Goal: Entertainment & Leisure: Consume media (video, audio)

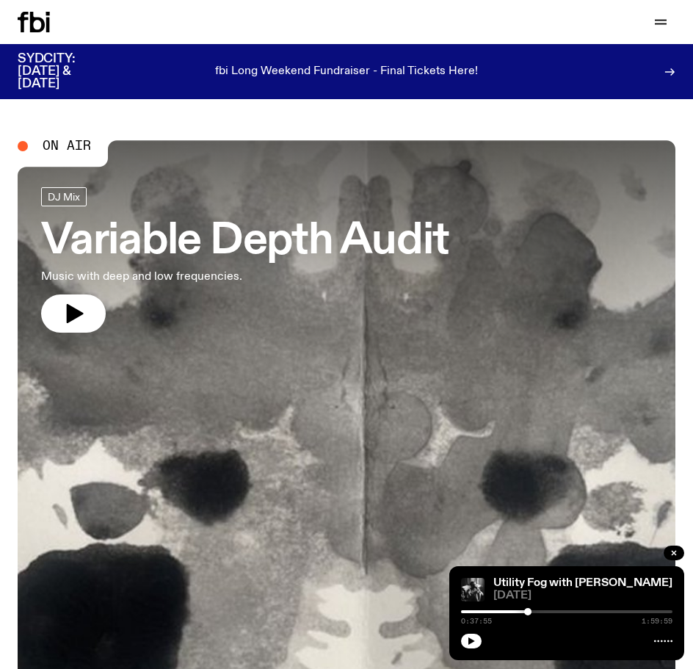
click at [39, 18] on icon at bounding box center [37, 22] width 15 height 21
click at [666, 31] on button "button" at bounding box center [660, 22] width 29 height 21
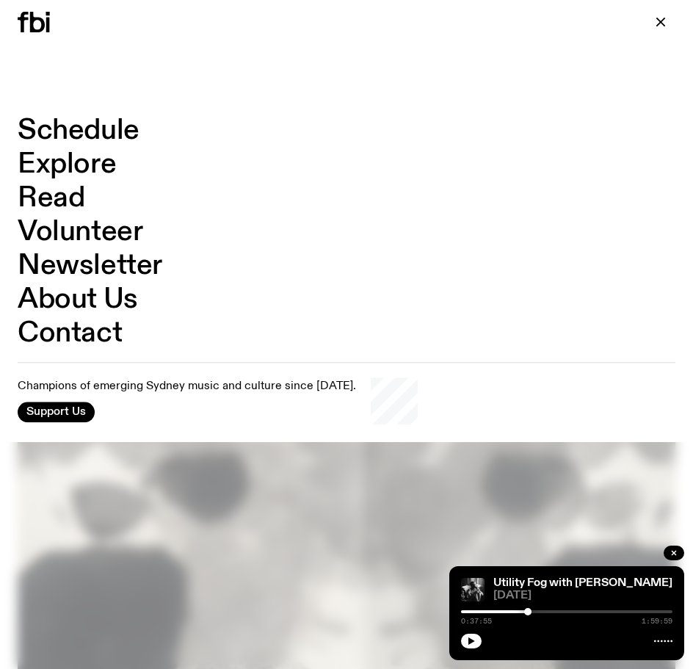
click at [77, 126] on link "Schedule" at bounding box center [79, 131] width 122 height 28
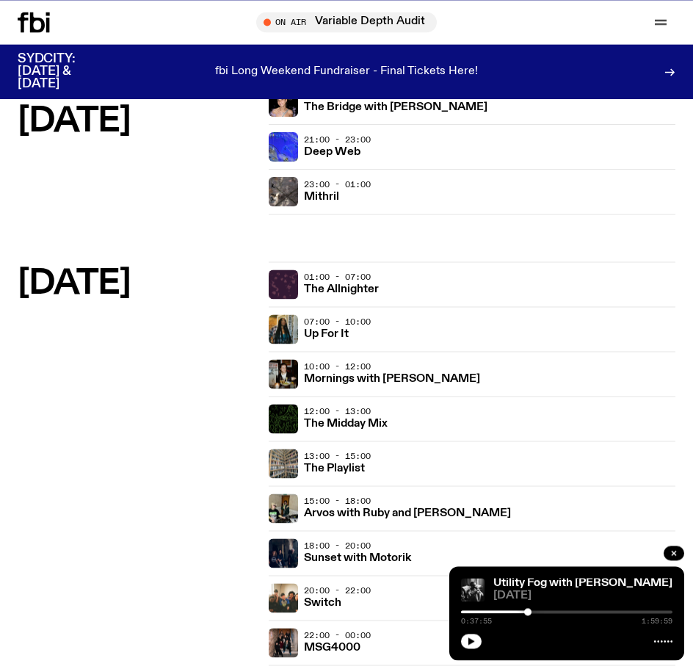
scroll to position [2023, 0]
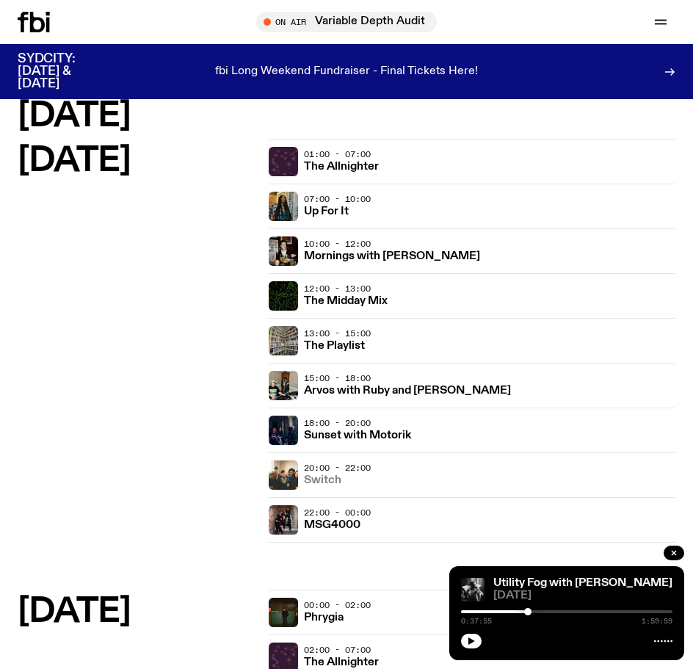
click at [325, 485] on h3 "Switch" at bounding box center [322, 480] width 37 height 11
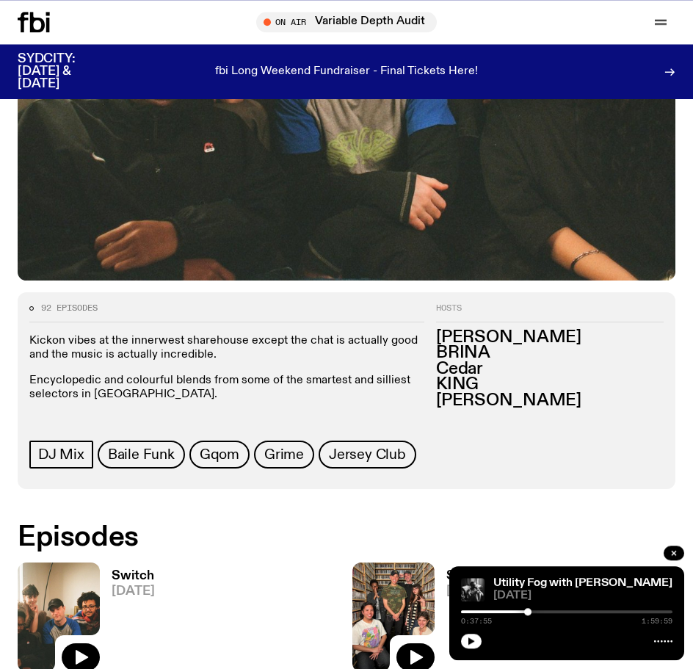
scroll to position [599, 0]
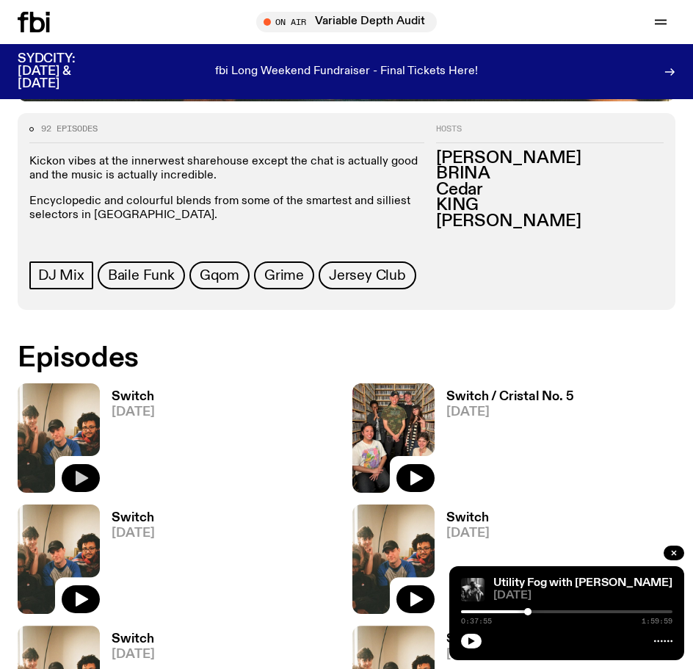
click at [87, 475] on icon "button" at bounding box center [81, 478] width 18 height 18
click at [118, 411] on span "[DATE]" at bounding box center [133, 412] width 43 height 12
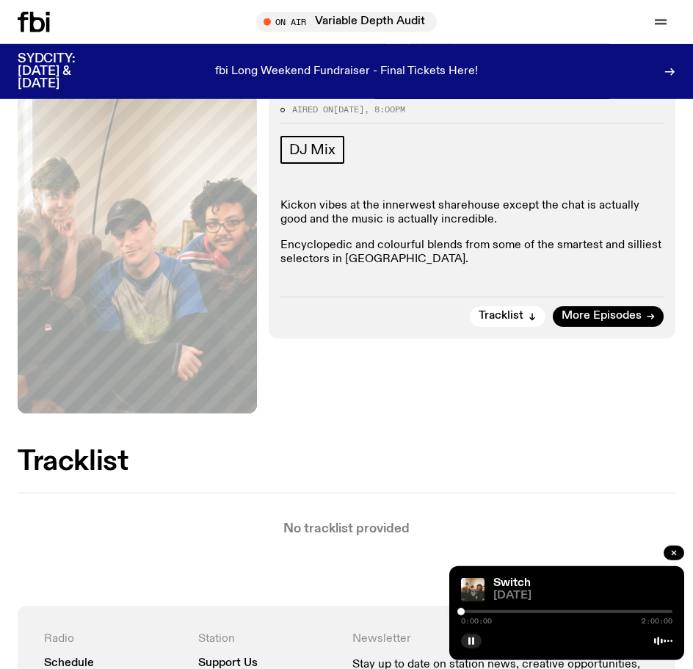
scroll to position [150, 0]
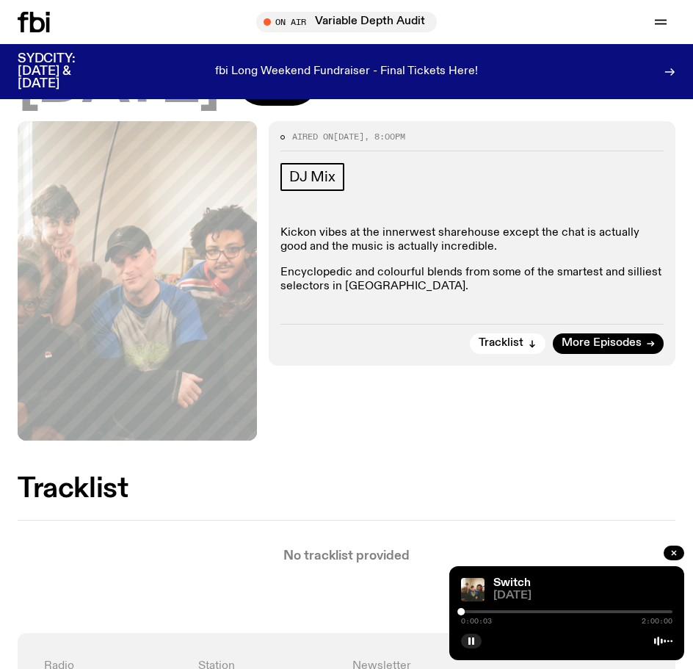
click at [505, 609] on div "0:00:03 2:00:00" at bounding box center [567, 617] width 212 height 18
click at [505, 612] on div at bounding box center [567, 611] width 212 height 3
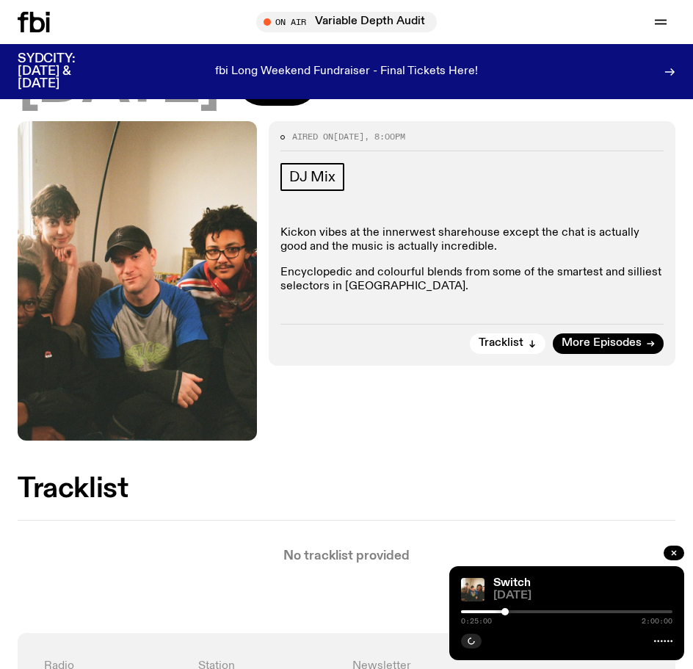
click at [520, 613] on div at bounding box center [567, 611] width 212 height 3
click at [517, 351] on button "Tracklist" at bounding box center [508, 344] width 76 height 21
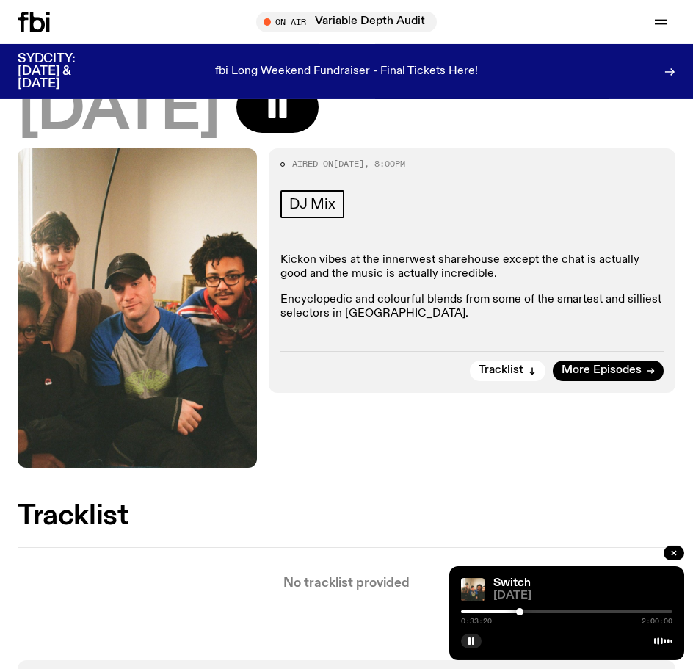
scroll to position [77, 0]
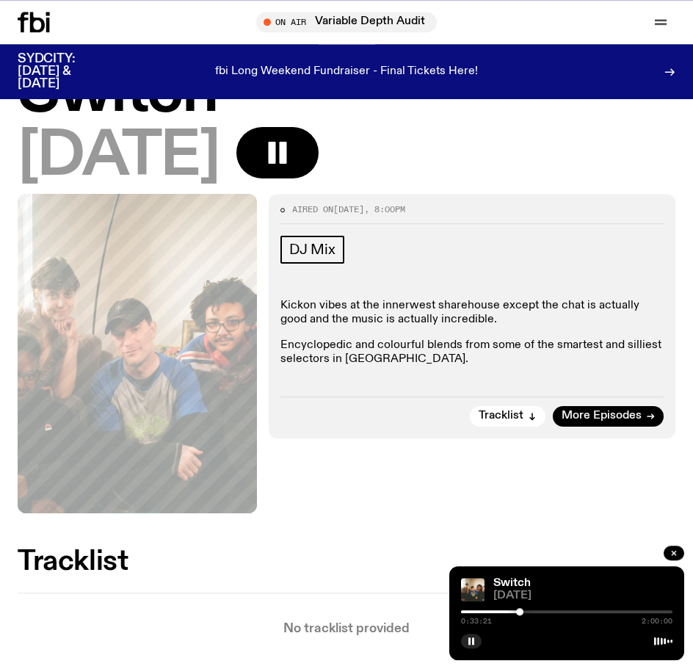
click at [523, 610] on div at bounding box center [519, 611] width 7 height 7
click at [526, 610] on div at bounding box center [525, 611] width 7 height 7
click at [529, 611] on div at bounding box center [525, 611] width 7 height 7
click at [532, 611] on div at bounding box center [528, 611] width 7 height 7
click at [535, 611] on div at bounding box center [531, 611] width 7 height 7
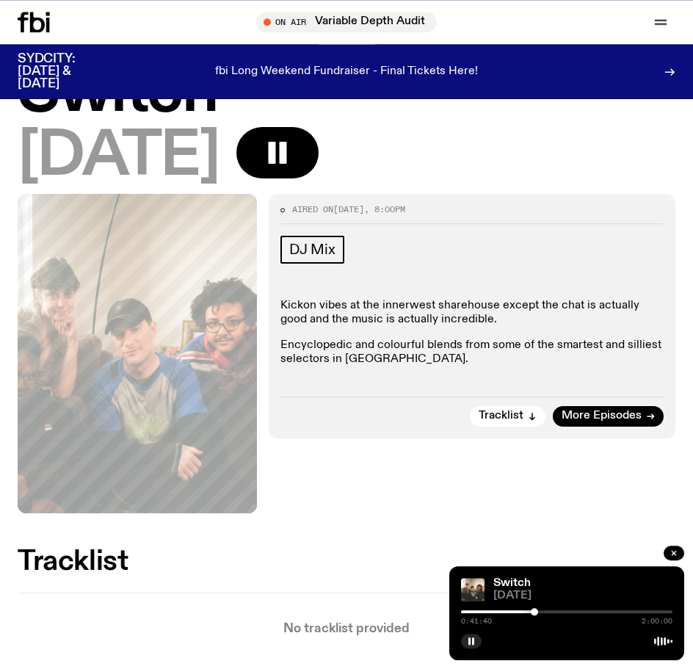
click at [539, 611] on div at bounding box center [567, 611] width 212 height 3
click at [544, 611] on div at bounding box center [567, 611] width 212 height 3
click at [549, 611] on div at bounding box center [567, 611] width 212 height 3
click at [553, 611] on div at bounding box center [567, 611] width 212 height 3
click at [561, 611] on div at bounding box center [567, 611] width 212 height 3
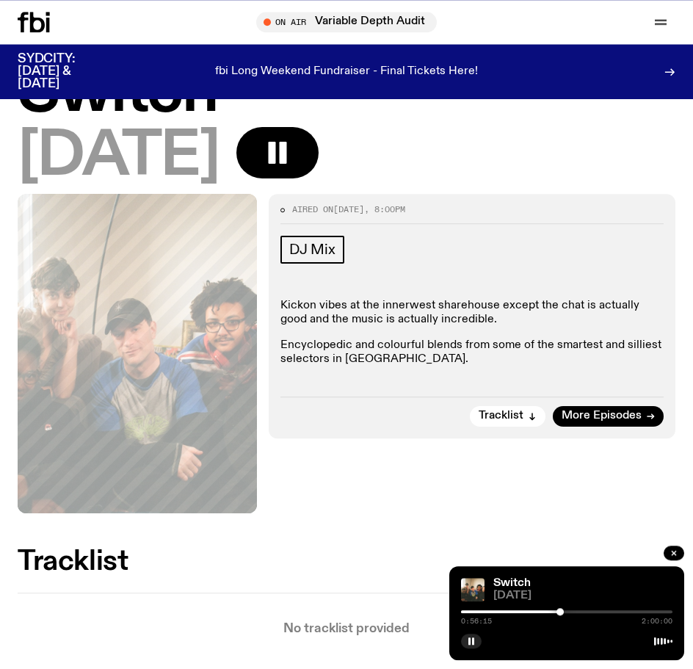
click at [569, 612] on div at bounding box center [567, 611] width 212 height 3
click at [487, 612] on div at bounding box center [463, 611] width 212 height 3
click at [491, 612] on div at bounding box center [567, 611] width 212 height 3
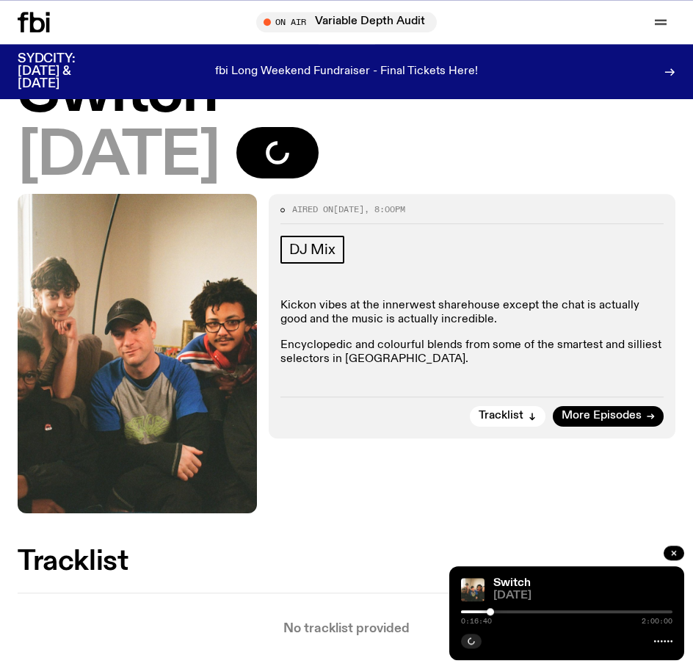
click at [494, 611] on div at bounding box center [567, 611] width 212 height 3
click at [502, 611] on div at bounding box center [567, 611] width 212 height 3
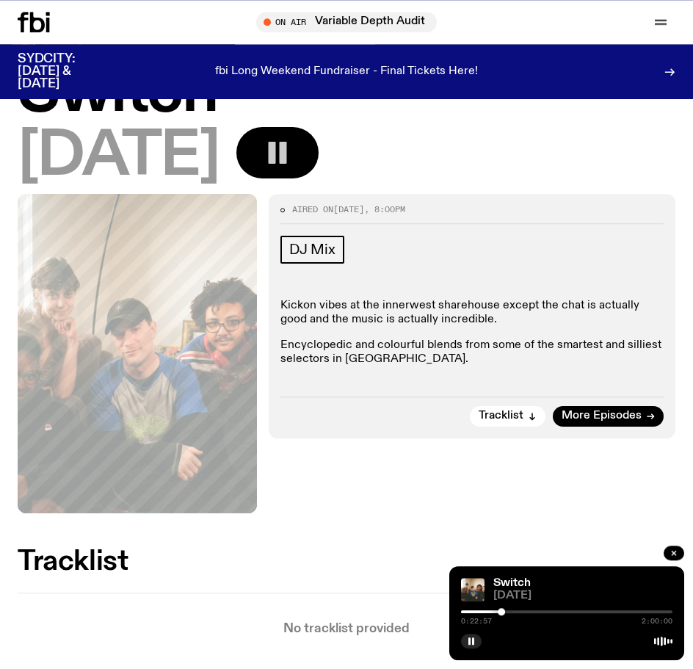
click at [292, 159] on icon "button" at bounding box center [277, 152] width 29 height 29
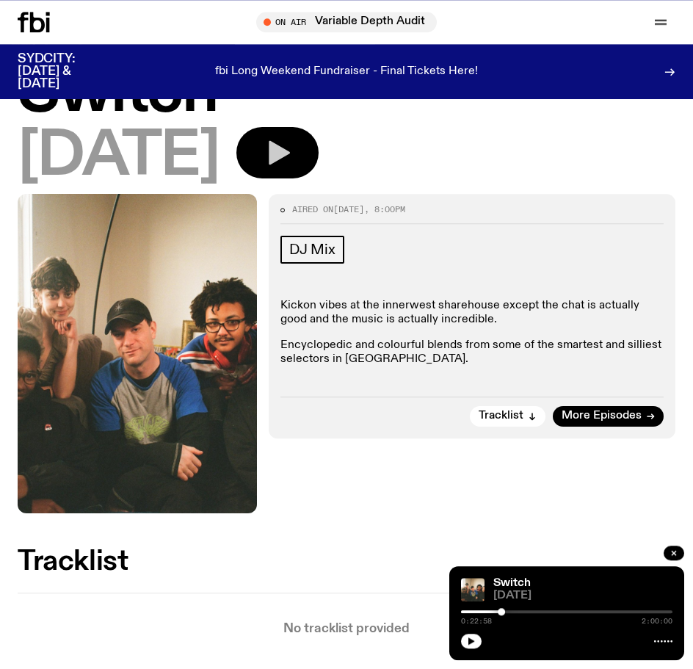
click at [48, 22] on icon at bounding box center [48, 25] width 4 height 15
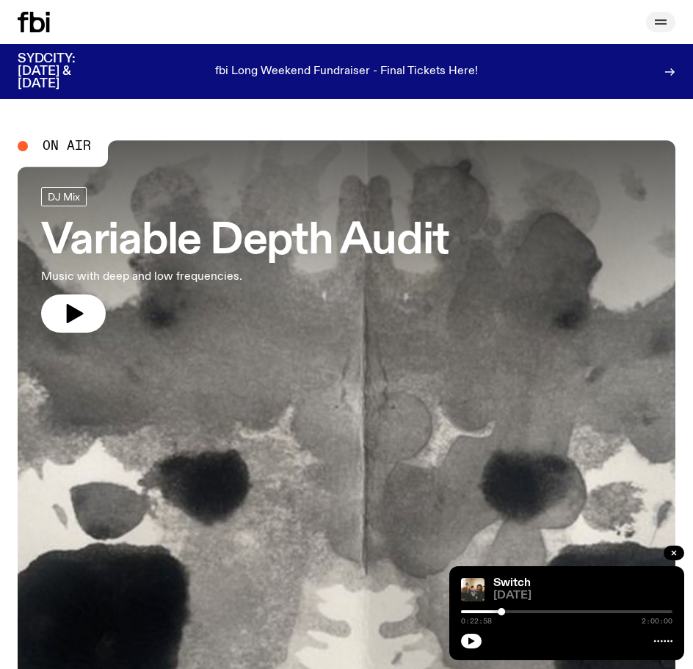
click at [670, 17] on button "button" at bounding box center [660, 22] width 29 height 21
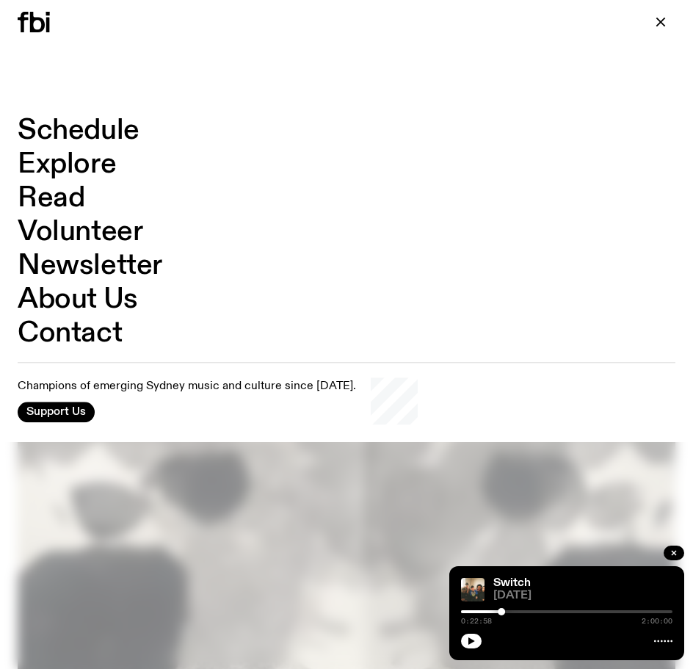
click at [82, 118] on link "Schedule" at bounding box center [79, 131] width 122 height 28
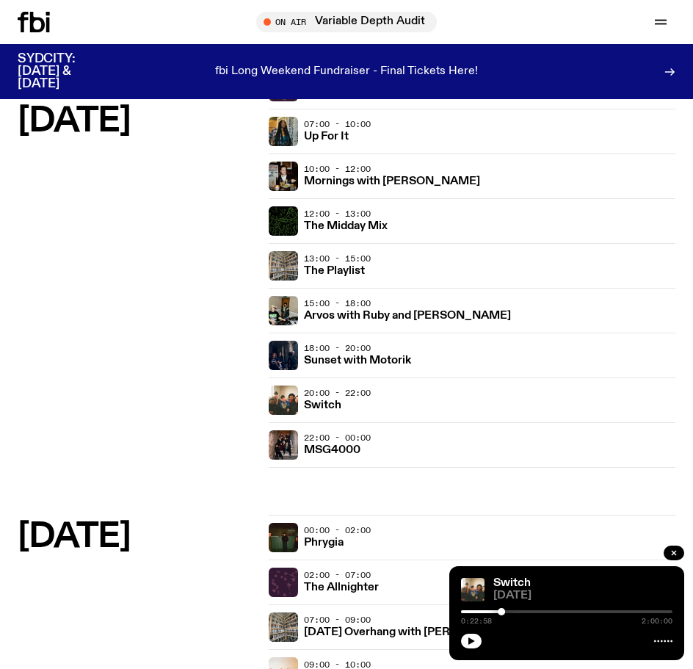
scroll to position [2473, 0]
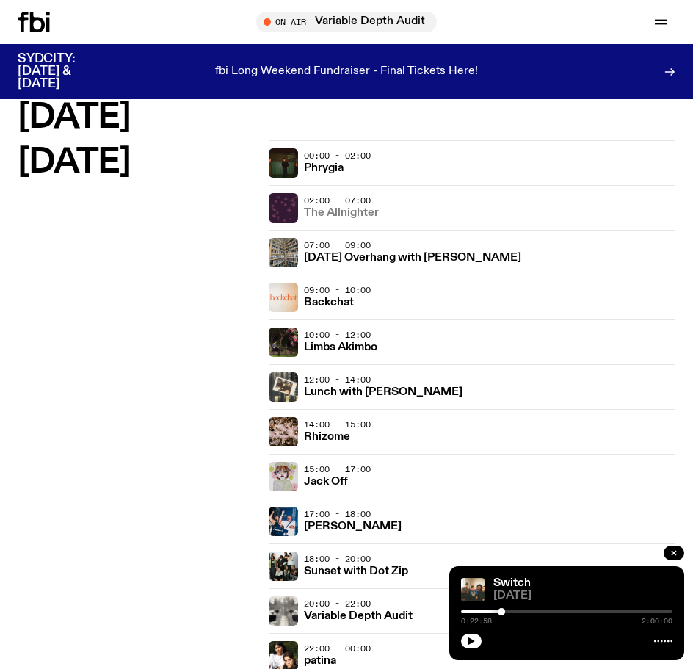
click at [363, 216] on h3 "The Allnighter" at bounding box center [341, 213] width 75 height 11
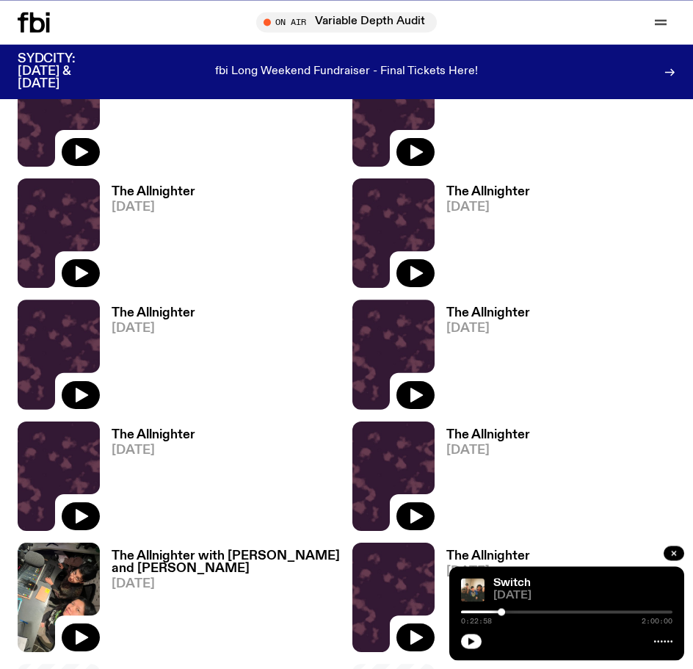
scroll to position [525, 0]
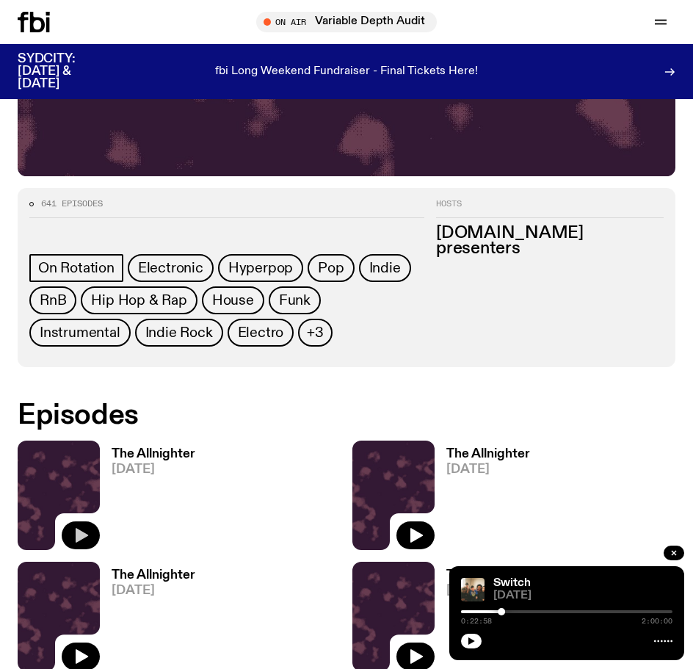
click at [81, 530] on icon "button" at bounding box center [81, 536] width 18 height 18
click at [153, 463] on link "The Allnighter 04.10.25" at bounding box center [148, 499] width 96 height 102
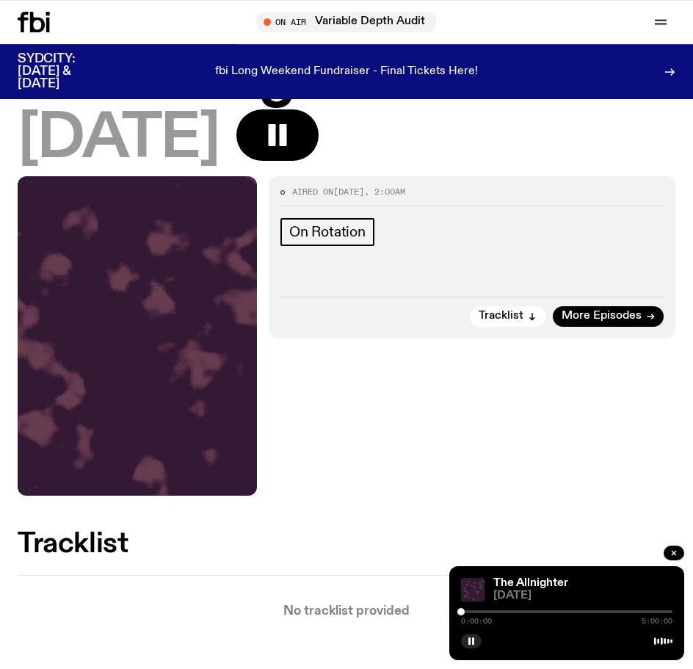
scroll to position [75, 0]
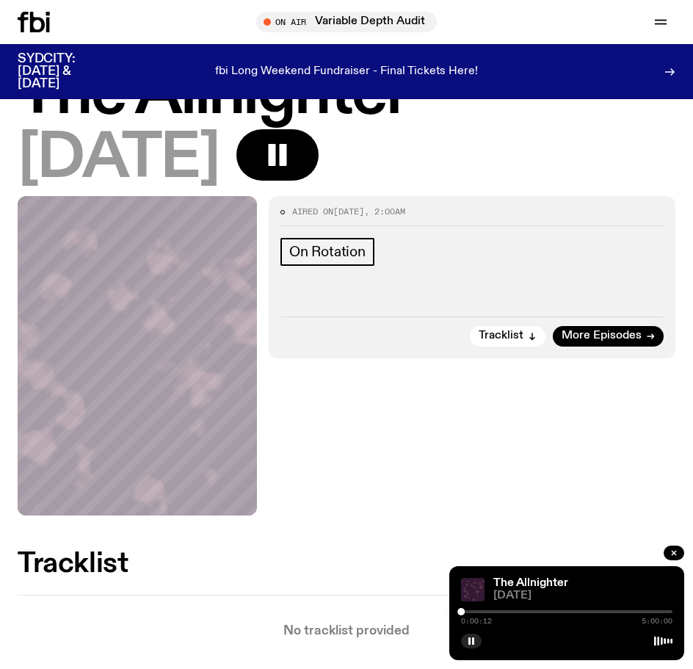
click at [542, 613] on div at bounding box center [567, 611] width 212 height 3
click at [564, 609] on div "1:54:35 5:00:00" at bounding box center [567, 617] width 212 height 18
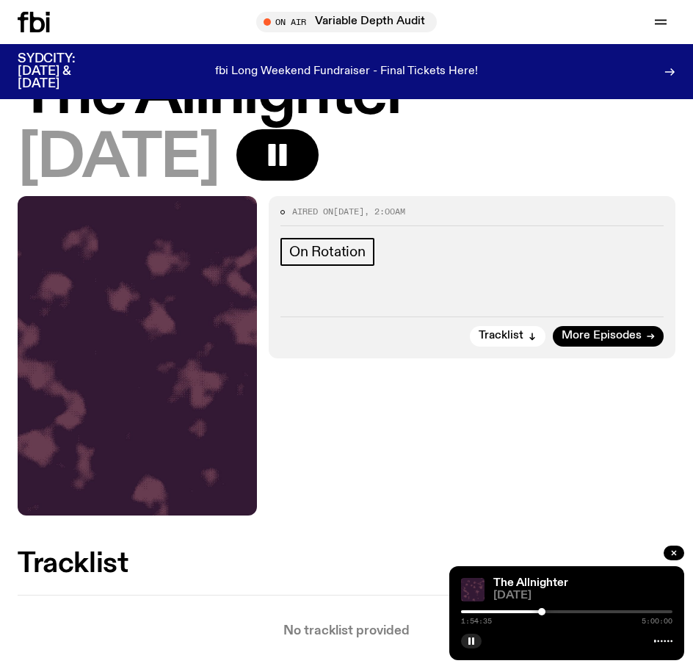
click at [572, 612] on div at bounding box center [567, 611] width 212 height 3
click at [610, 612] on div at bounding box center [567, 611] width 212 height 3
click at [627, 611] on div at bounding box center [567, 611] width 212 height 3
click at [639, 611] on div at bounding box center [567, 611] width 212 height 3
click at [643, 611] on div at bounding box center [567, 611] width 212 height 3
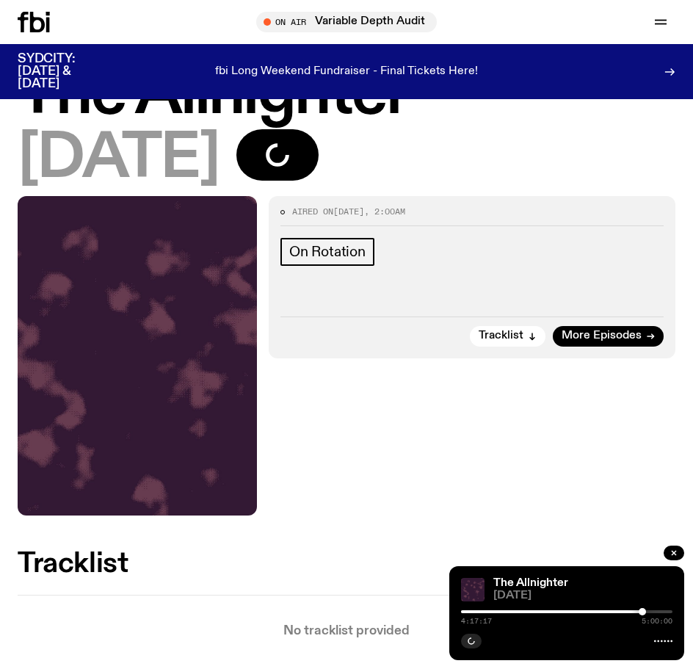
click at [646, 612] on div at bounding box center [567, 611] width 212 height 3
click at [649, 612] on div at bounding box center [648, 611] width 7 height 7
click at [652, 611] on div at bounding box center [567, 611] width 212 height 3
click at [655, 611] on div at bounding box center [652, 611] width 7 height 7
click at [660, 611] on div at bounding box center [567, 611] width 212 height 3
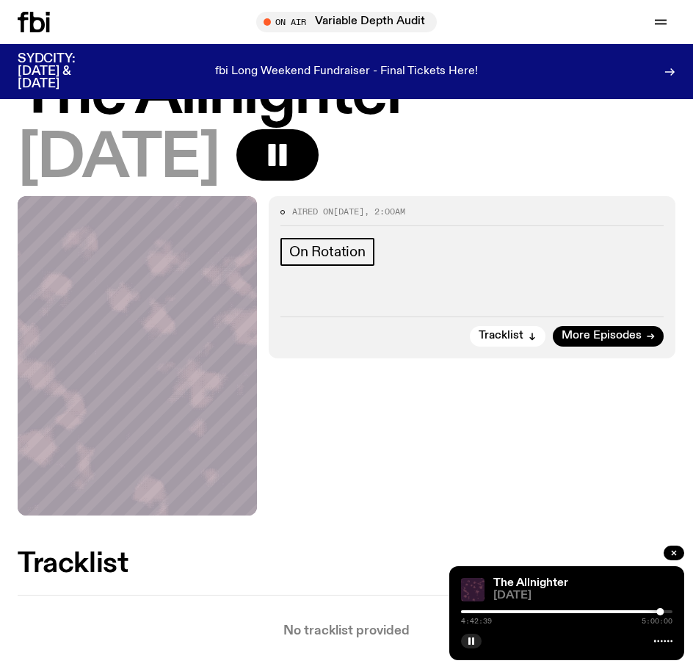
click at [662, 612] on div at bounding box center [660, 611] width 7 height 7
click at [660, 612] on div at bounding box center [659, 611] width 7 height 7
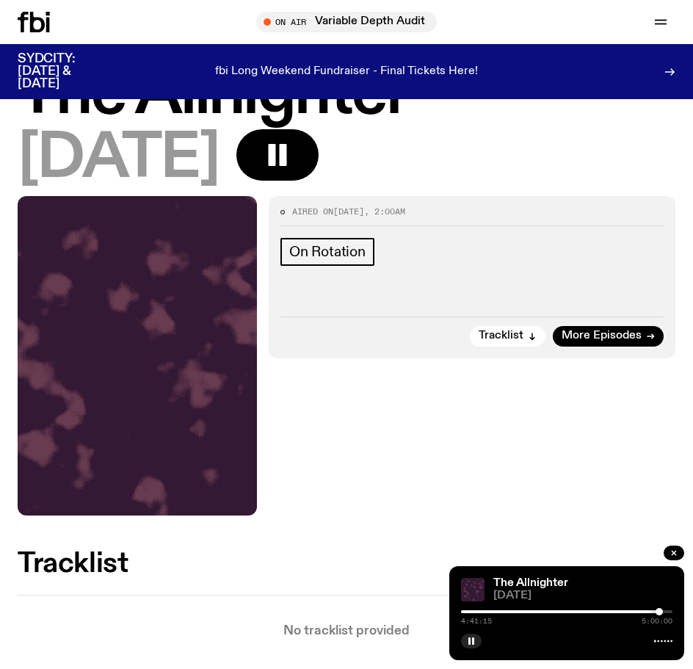
click at [653, 613] on div at bounding box center [567, 611] width 212 height 3
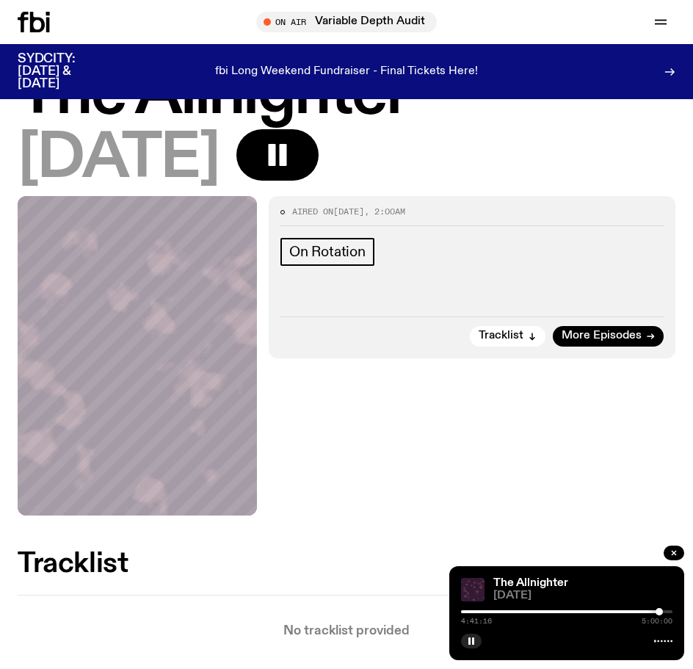
click at [653, 613] on div at bounding box center [554, 611] width 212 height 3
click at [610, 614] on div "4:31:54 5:00:00" at bounding box center [567, 617] width 212 height 18
click at [604, 610] on div "4:31:54 5:00:00" at bounding box center [567, 617] width 212 height 18
click at [595, 607] on div "The Allnighter 04.10.25 4:31:54 5:00:00" at bounding box center [567, 613] width 235 height 94
click at [572, 612] on div at bounding box center [548, 611] width 212 height 3
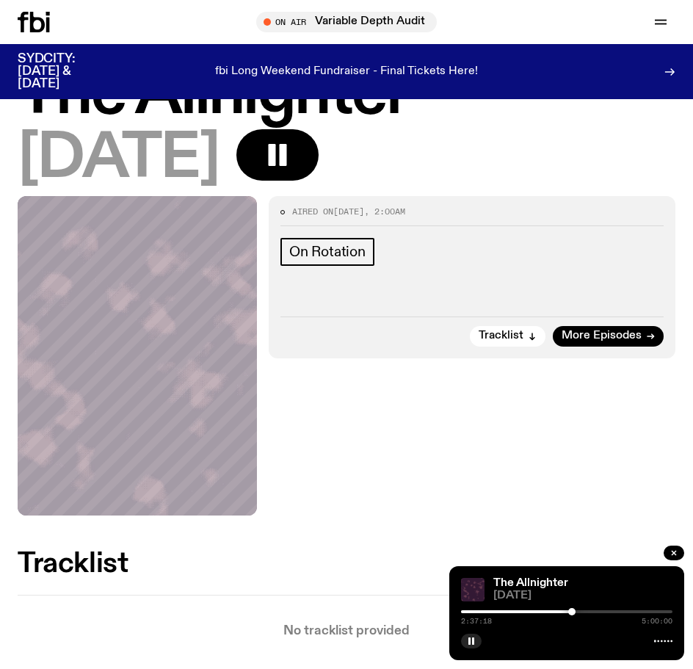
click at [490, 612] on div at bounding box center [467, 611] width 212 height 3
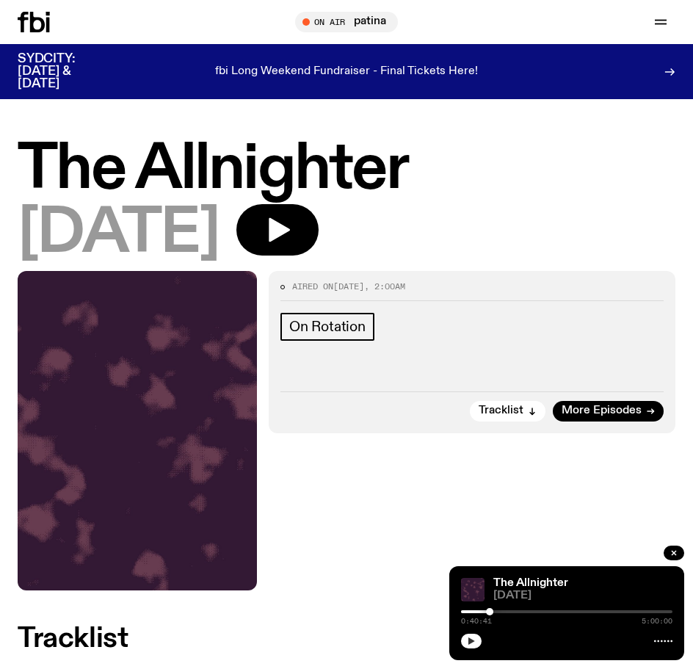
click at [475, 645] on icon "button" at bounding box center [471, 641] width 9 height 9
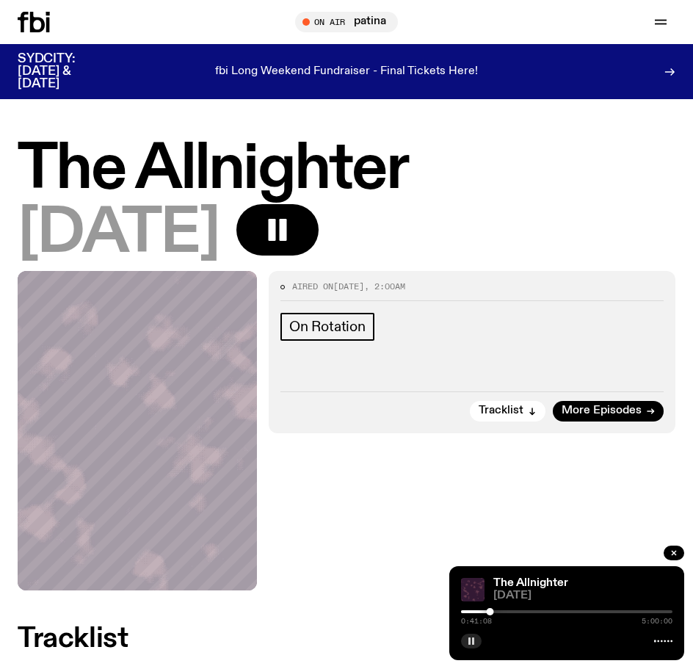
click at [646, 641] on div at bounding box center [567, 640] width 212 height 18
click at [28, 19] on icon at bounding box center [23, 22] width 10 height 21
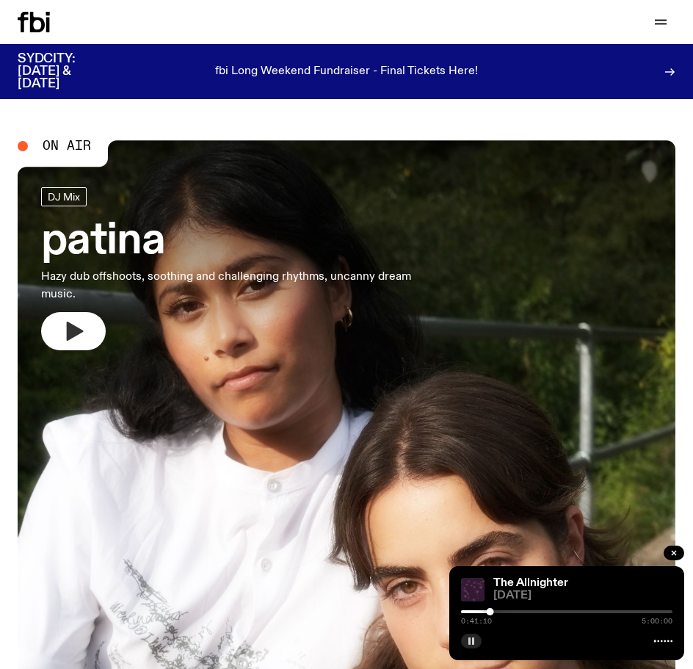
click at [82, 345] on button "button" at bounding box center [73, 331] width 65 height 38
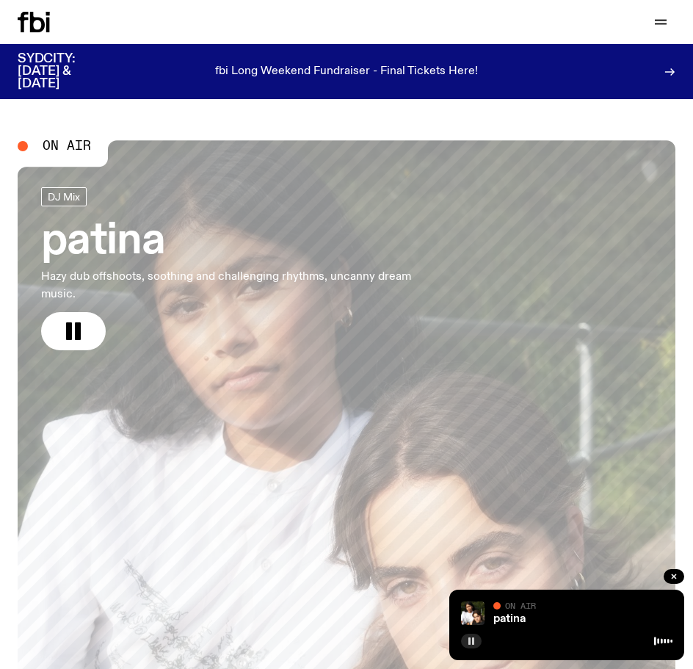
click at [34, 21] on icon at bounding box center [37, 22] width 15 height 21
click at [37, 42] on div "Schedule Explore Read Volunteer Newsletter Support Us" at bounding box center [346, 22] width 693 height 44
click at [37, 25] on icon at bounding box center [34, 22] width 32 height 21
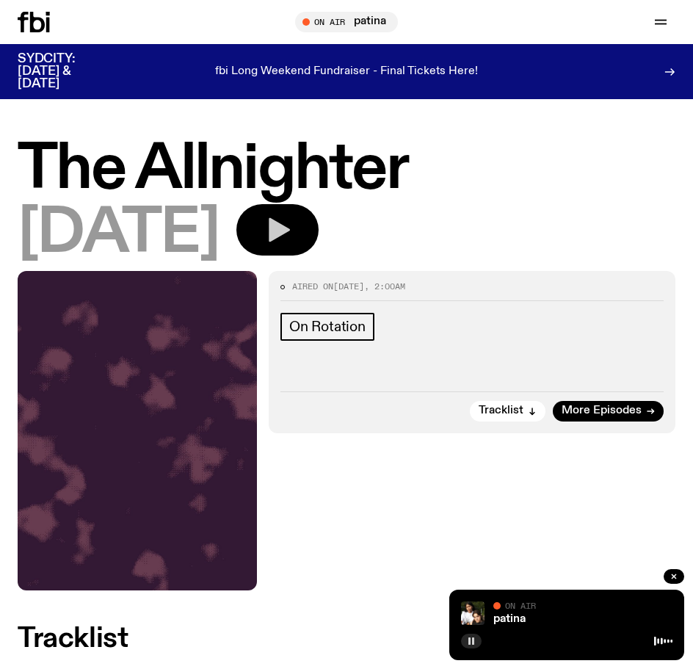
click at [292, 235] on icon "button" at bounding box center [277, 229] width 29 height 29
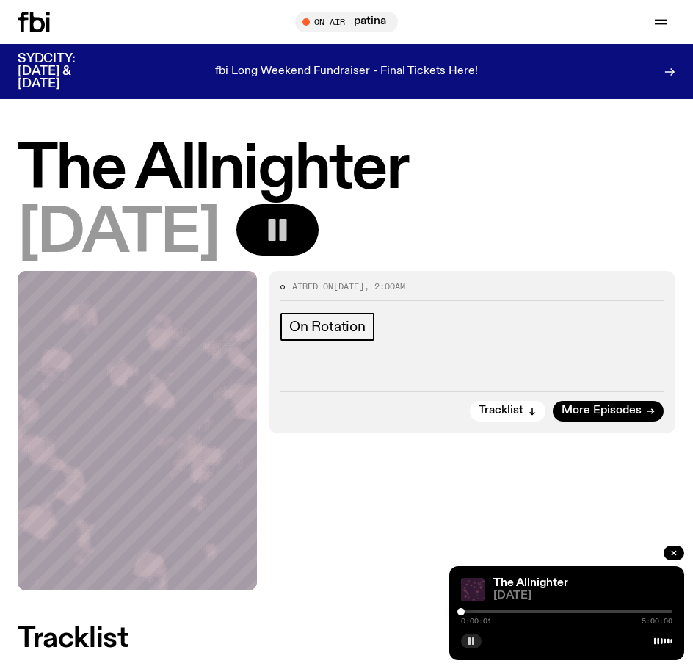
click at [548, 611] on div at bounding box center [567, 611] width 212 height 3
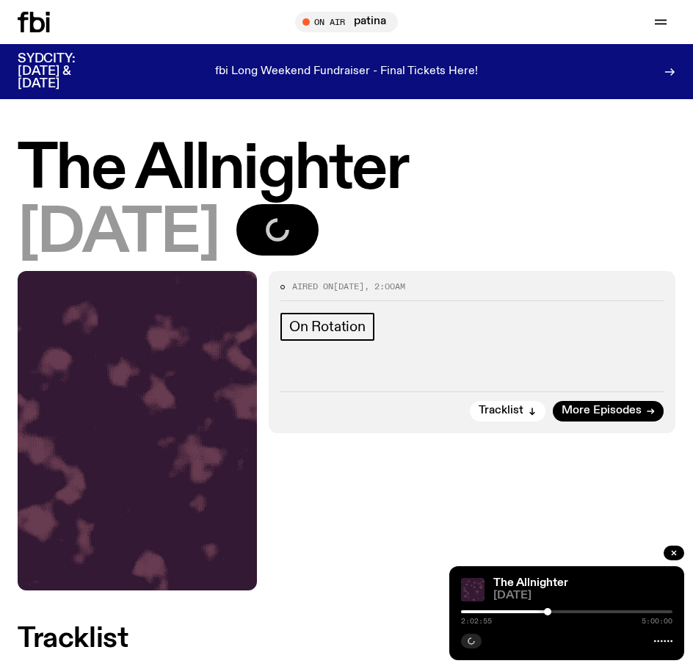
click at [602, 615] on div "2:02:55 5:00:00" at bounding box center [567, 617] width 212 height 18
click at [610, 613] on div at bounding box center [567, 611] width 212 height 3
click at [625, 611] on div at bounding box center [567, 611] width 212 height 3
click at [637, 612] on div at bounding box center [567, 611] width 212 height 3
click at [646, 612] on div at bounding box center [567, 611] width 212 height 3
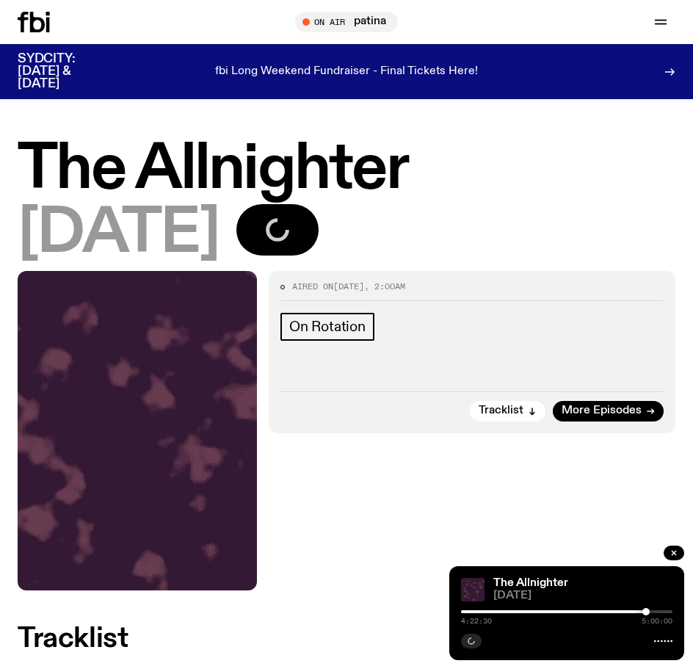
click at [655, 613] on div at bounding box center [567, 611] width 212 height 3
click at [661, 613] on div at bounding box center [567, 611] width 212 height 3
click at [666, 613] on div at bounding box center [567, 611] width 212 height 3
click at [666, 611] on div at bounding box center [567, 611] width 212 height 3
click at [669, 611] on div at bounding box center [666, 611] width 7 height 7
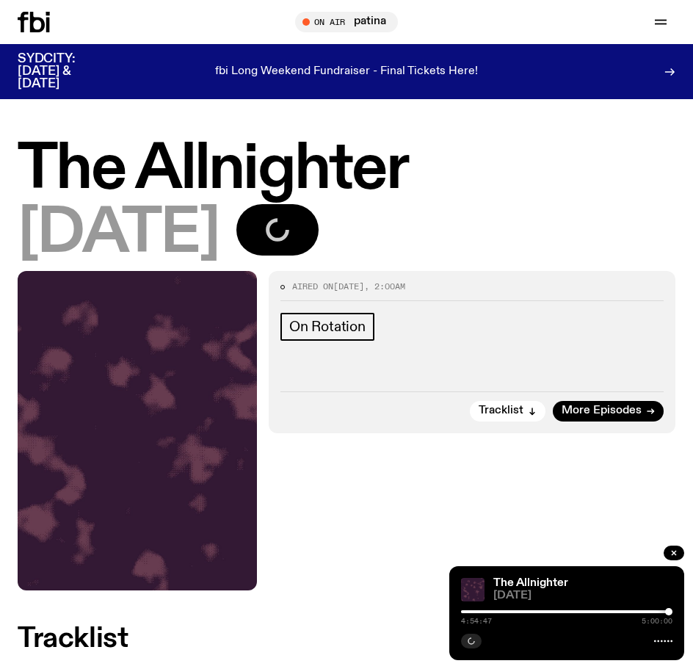
click at [658, 611] on div at bounding box center [564, 611] width 212 height 3
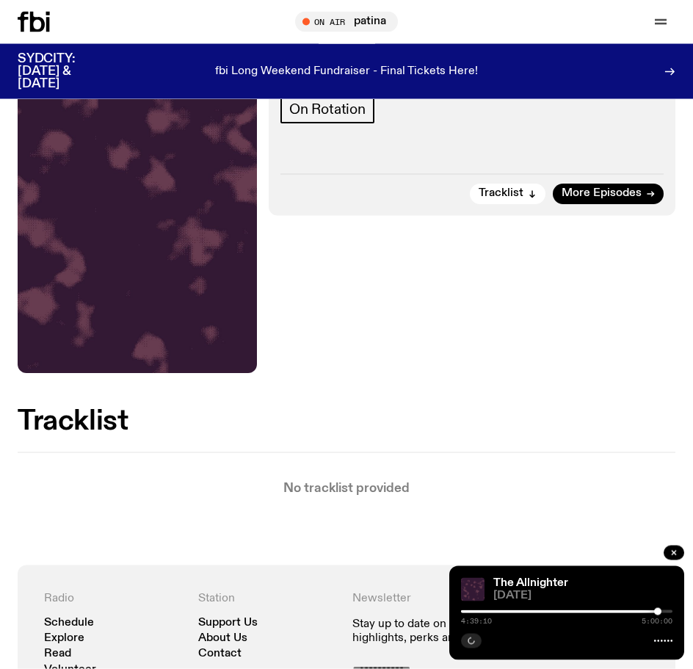
scroll to position [225, 0]
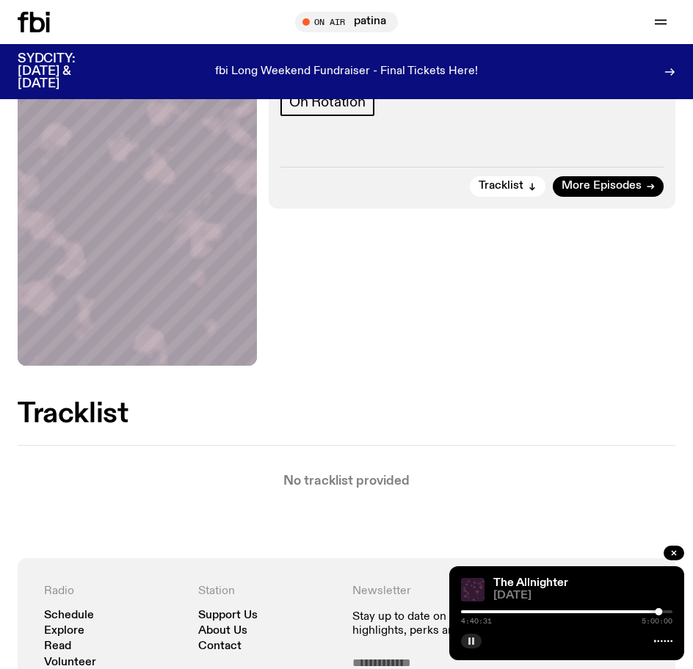
click at [466, 613] on div at bounding box center [567, 611] width 212 height 3
click at [474, 613] on div at bounding box center [567, 611] width 212 height 3
click at [481, 613] on div at bounding box center [553, 611] width 212 height 3
click at [462, 612] on div at bounding box center [376, 611] width 212 height 3
click at [467, 613] on div at bounding box center [567, 611] width 212 height 3
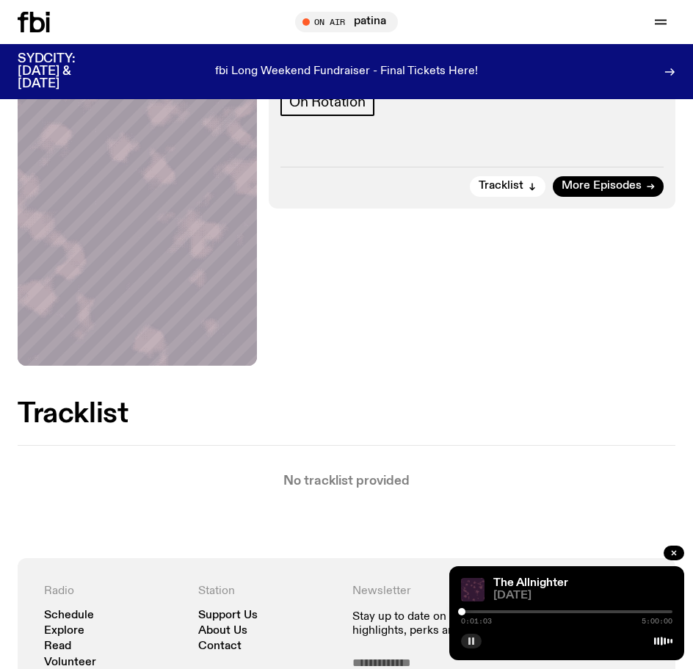
click at [470, 613] on div at bounding box center [567, 611] width 212 height 3
click at [668, 557] on button "button" at bounding box center [674, 553] width 21 height 15
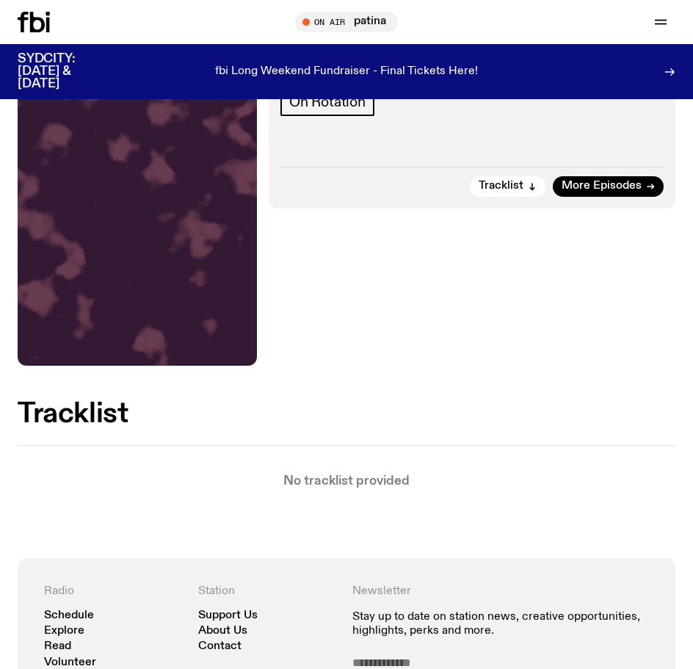
scroll to position [0, 0]
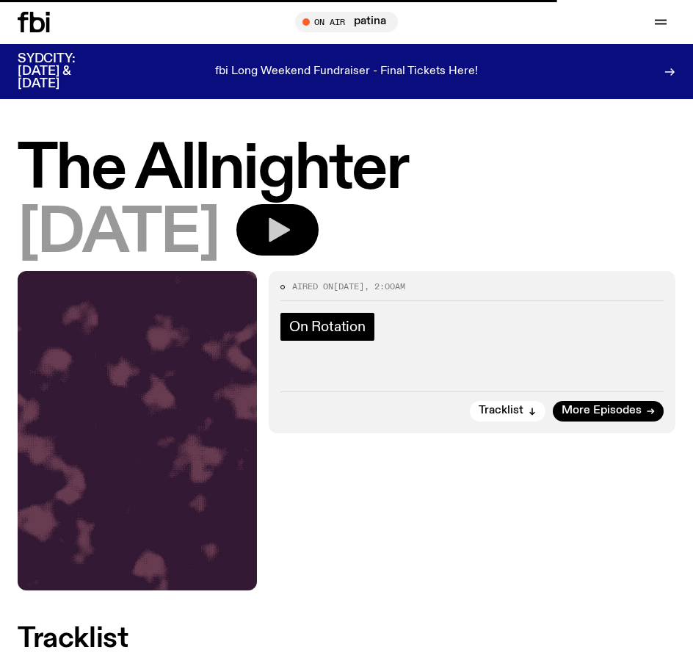
click at [328, 336] on link "On Rotation" at bounding box center [328, 327] width 94 height 28
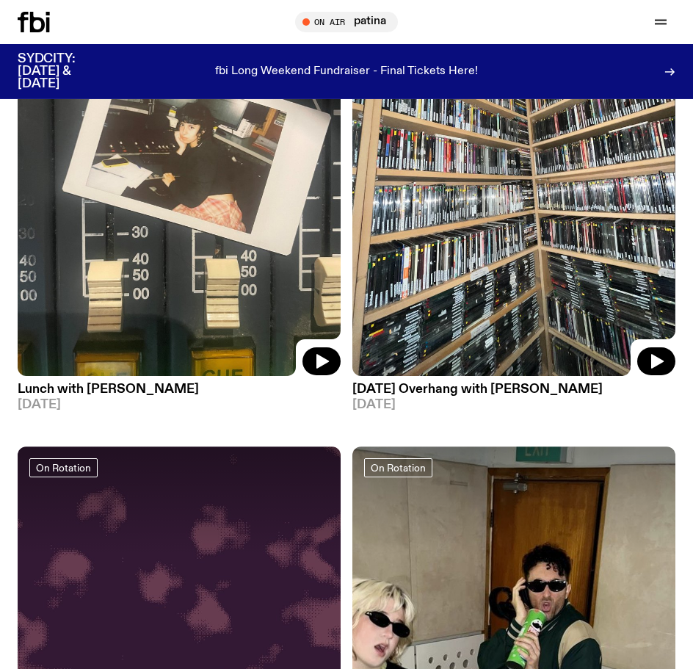
scroll to position [300, 0]
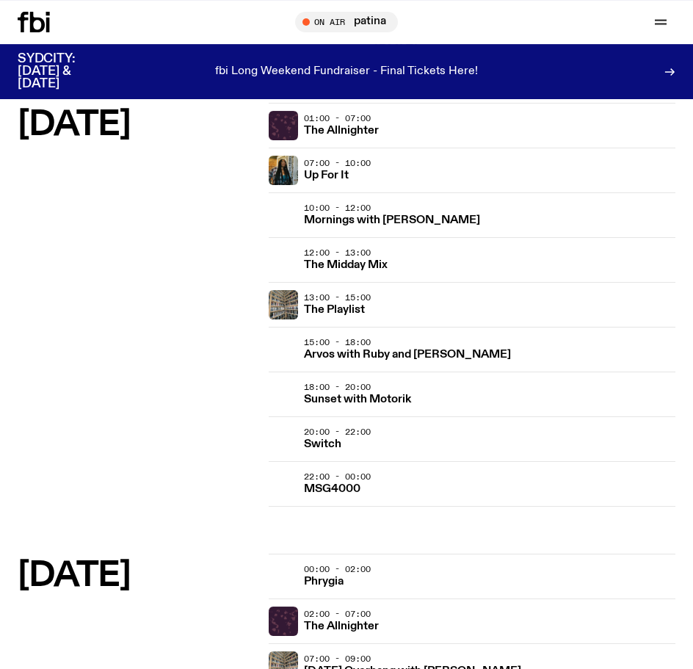
scroll to position [1873, 0]
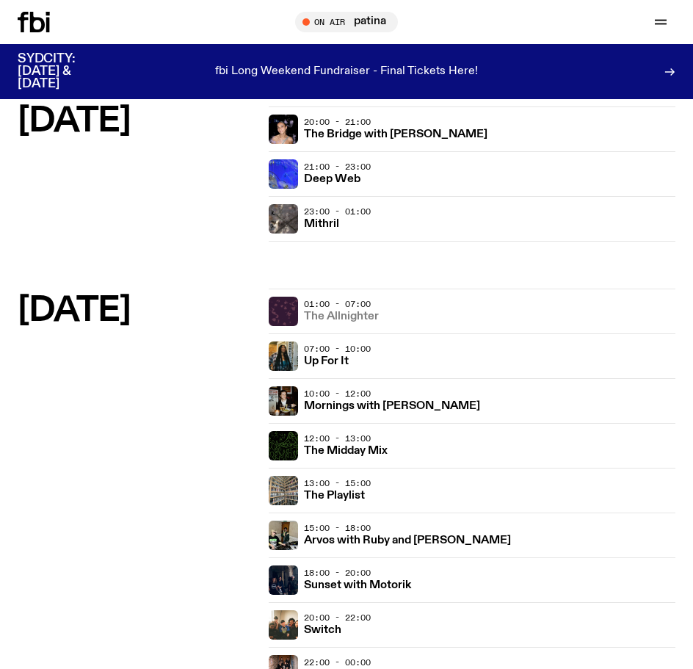
click at [348, 317] on h3 "The Allnighter" at bounding box center [341, 316] width 75 height 11
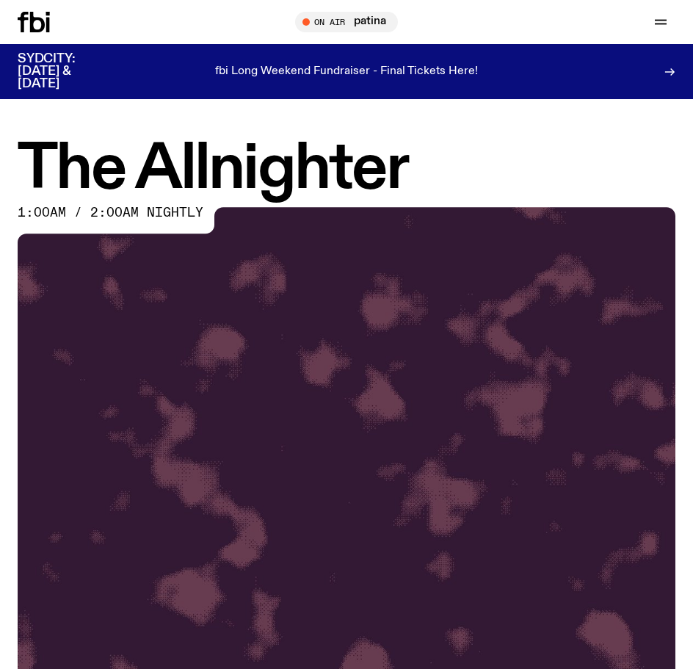
scroll to position [525, 0]
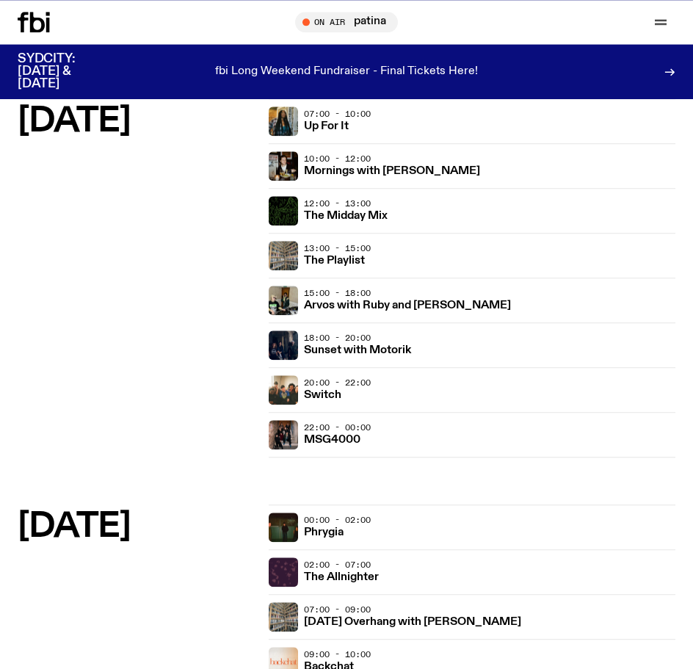
scroll to position [2248, 0]
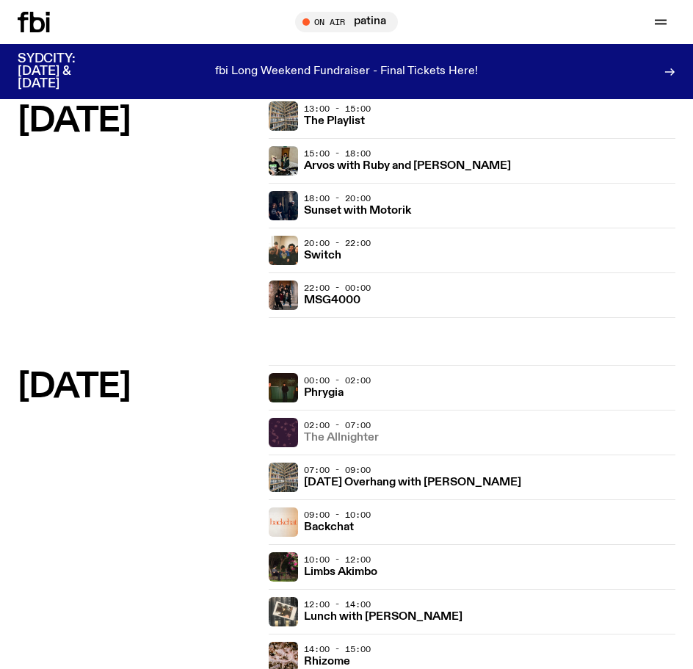
click at [335, 439] on h3 "The Allnighter" at bounding box center [341, 438] width 75 height 11
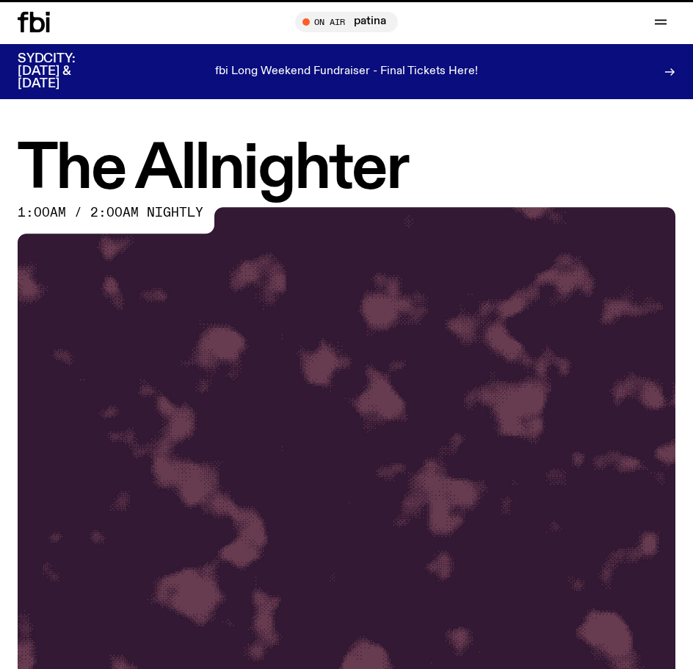
scroll to position [525, 0]
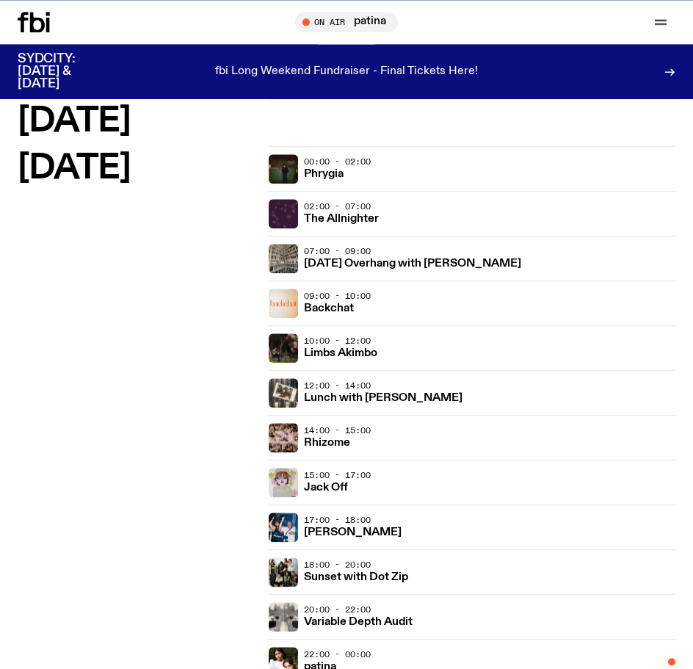
scroll to position [2473, 0]
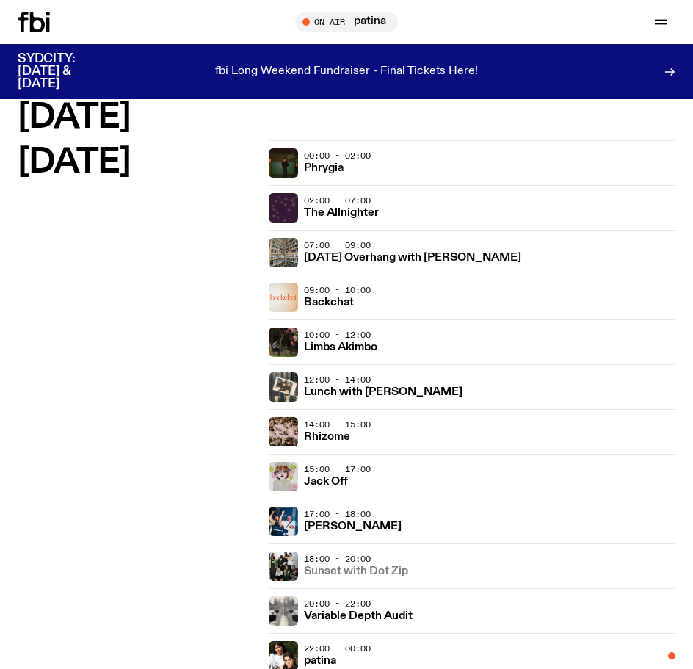
click at [350, 573] on h3 "Sunset with Dot Zip" at bounding box center [356, 571] width 104 height 11
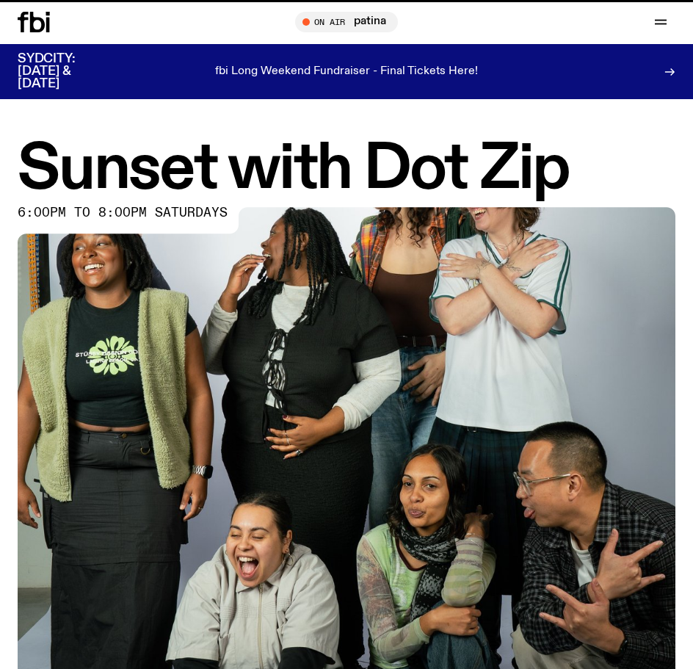
scroll to position [2473, 0]
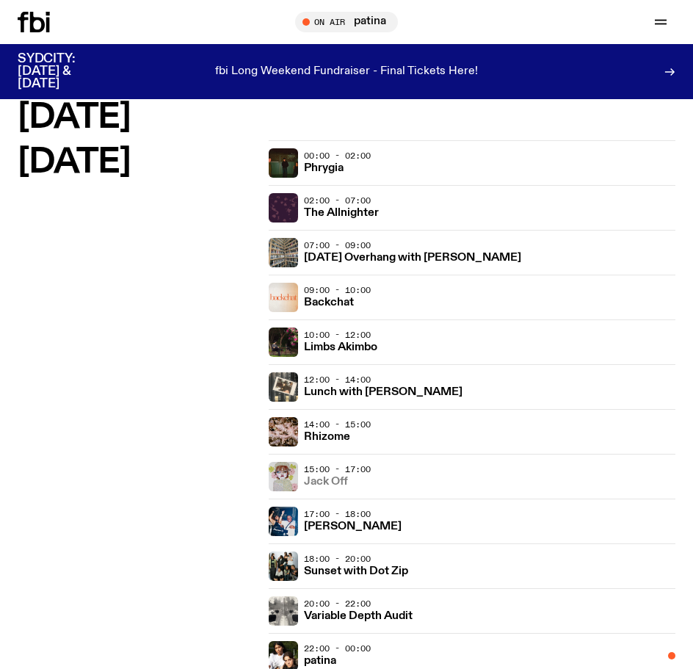
click at [339, 486] on h3 "Jack Off" at bounding box center [326, 482] width 44 height 11
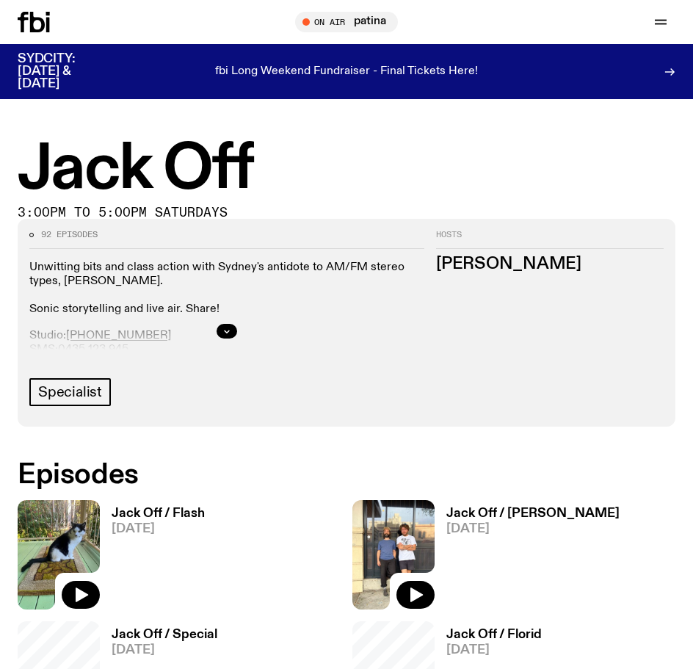
scroll to position [525, 0]
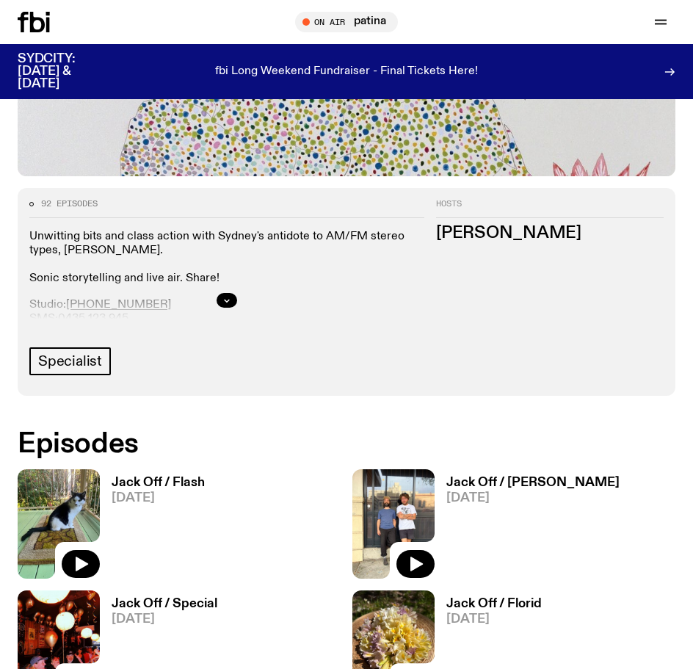
click at [171, 483] on h3 "Jack Off / Flash" at bounding box center [158, 483] width 93 height 12
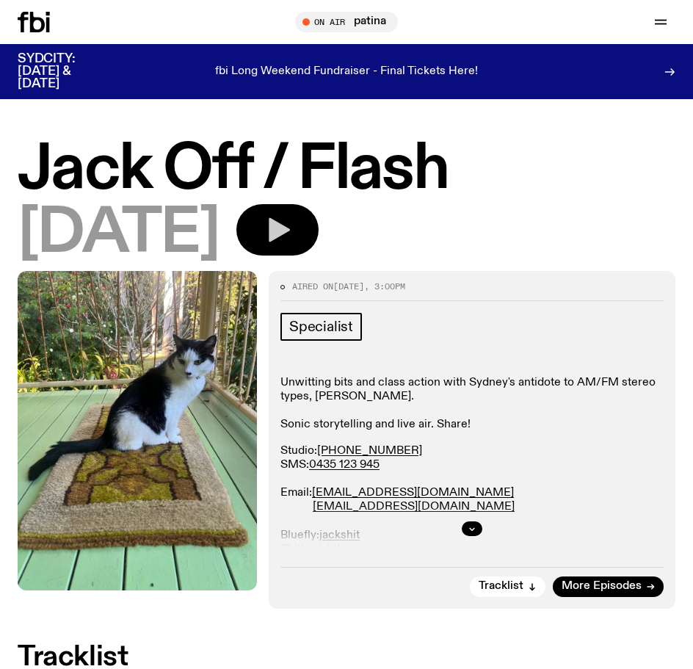
click at [290, 230] on icon "button" at bounding box center [279, 230] width 21 height 24
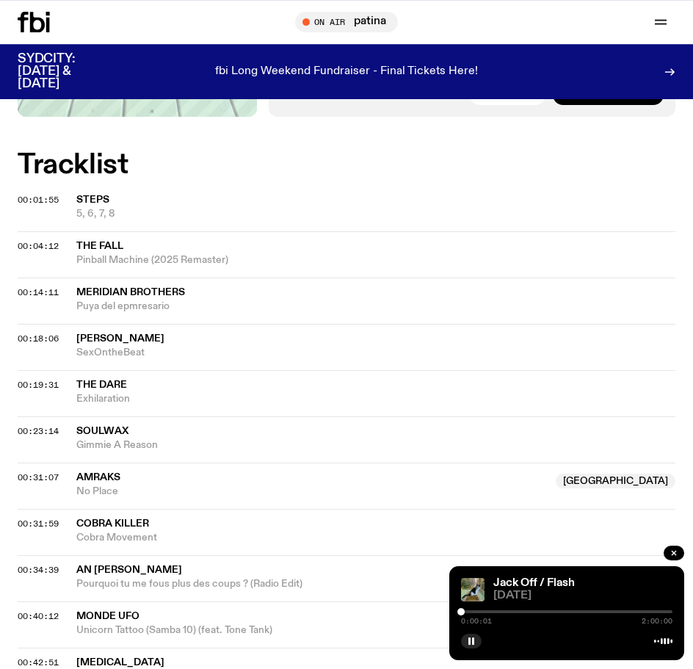
scroll to position [674, 0]
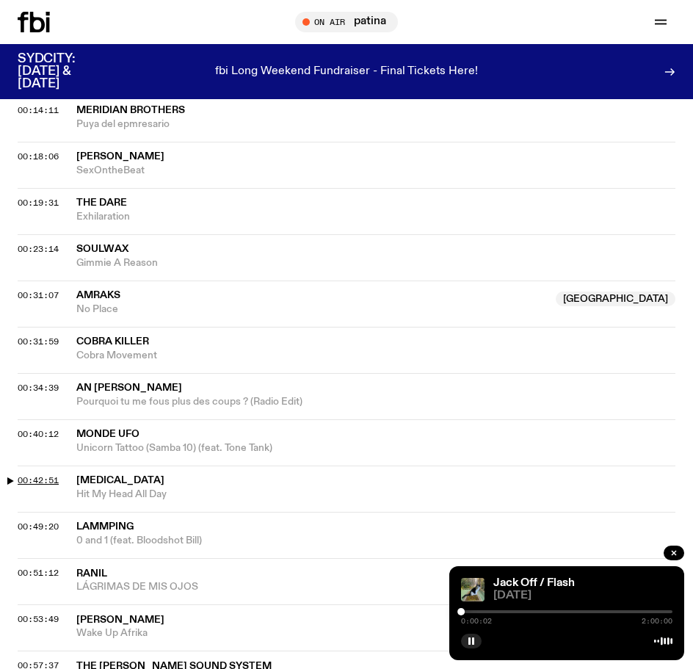
click at [50, 479] on span "00:42:51" at bounding box center [38, 481] width 41 height 12
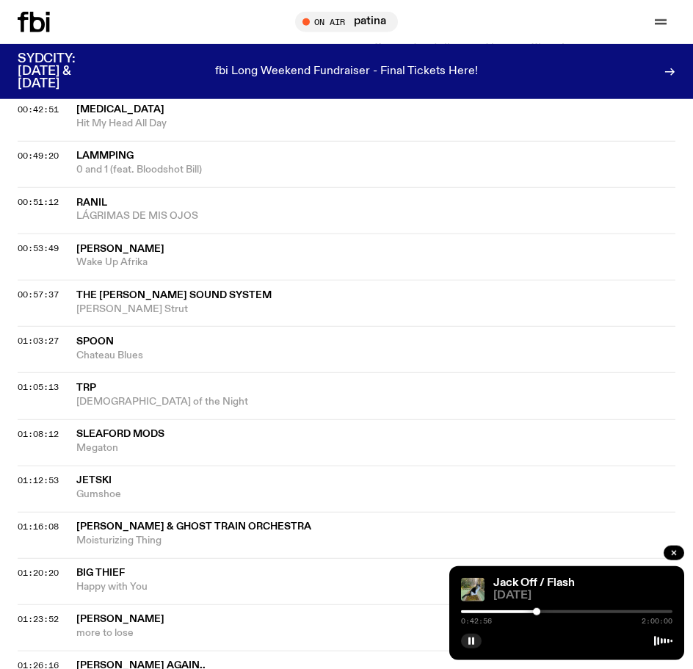
scroll to position [1049, 0]
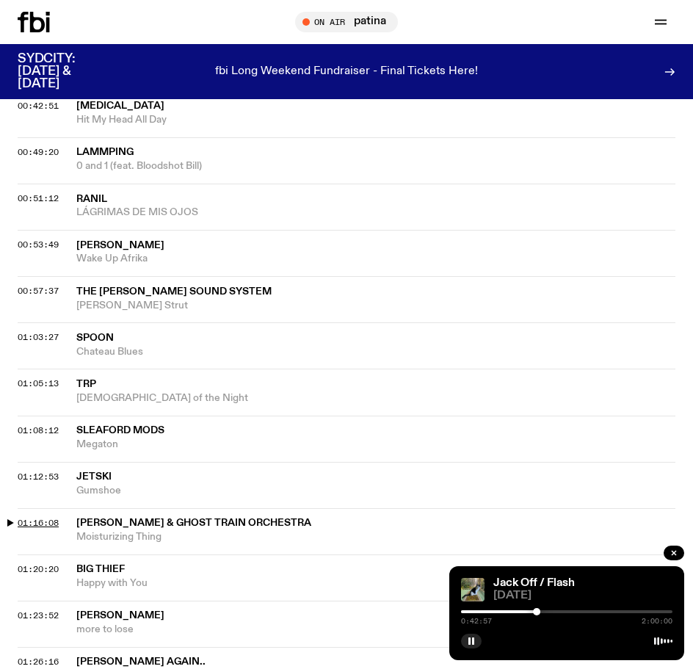
click at [38, 522] on span "01:16:08" at bounding box center [38, 523] width 41 height 12
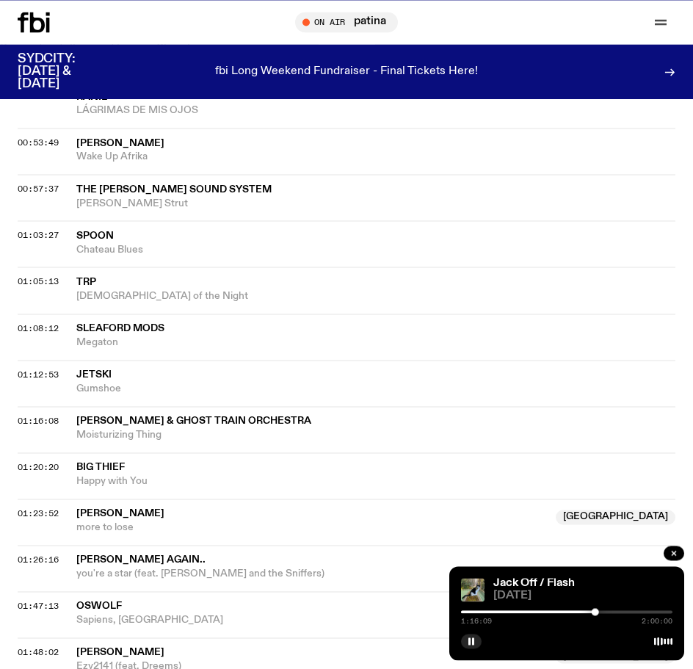
scroll to position [1199, 0]
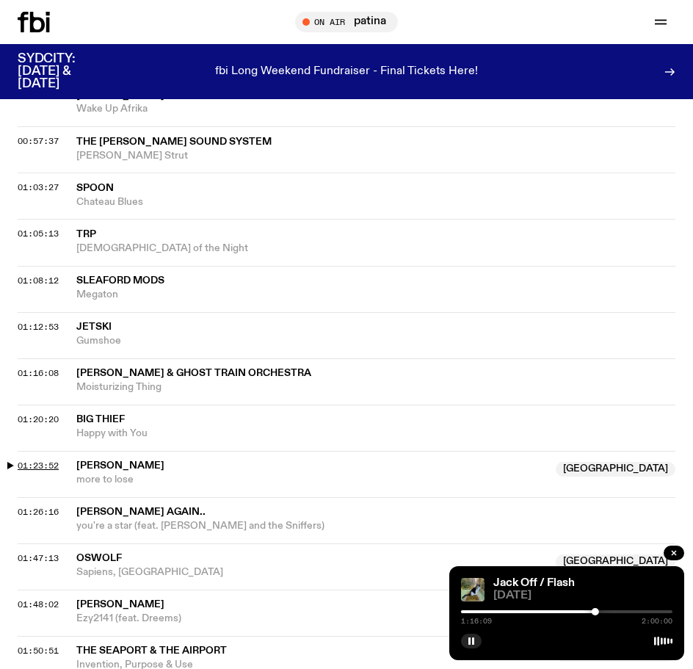
click at [50, 466] on span "01:23:52" at bounding box center [38, 466] width 41 height 12
click at [54, 508] on span "01:26:16" at bounding box center [38, 512] width 41 height 12
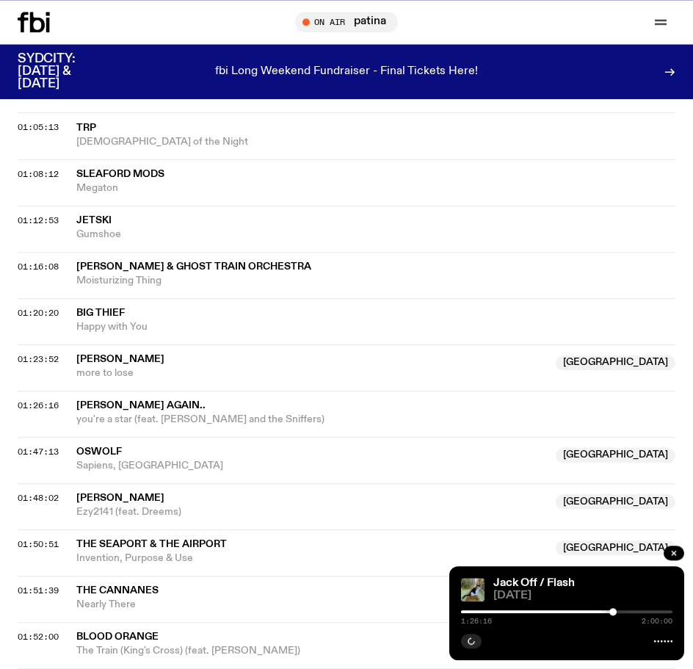
scroll to position [1349, 0]
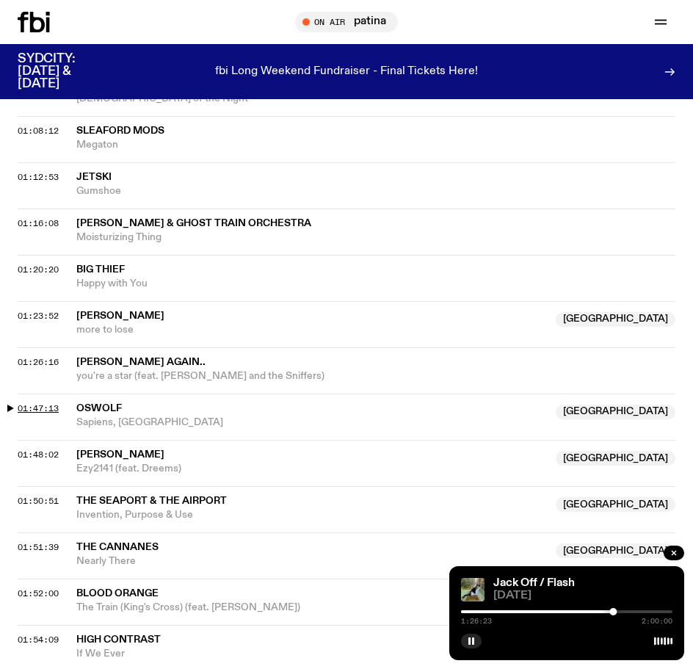
click at [48, 411] on span "01:47:13" at bounding box center [38, 409] width 41 height 12
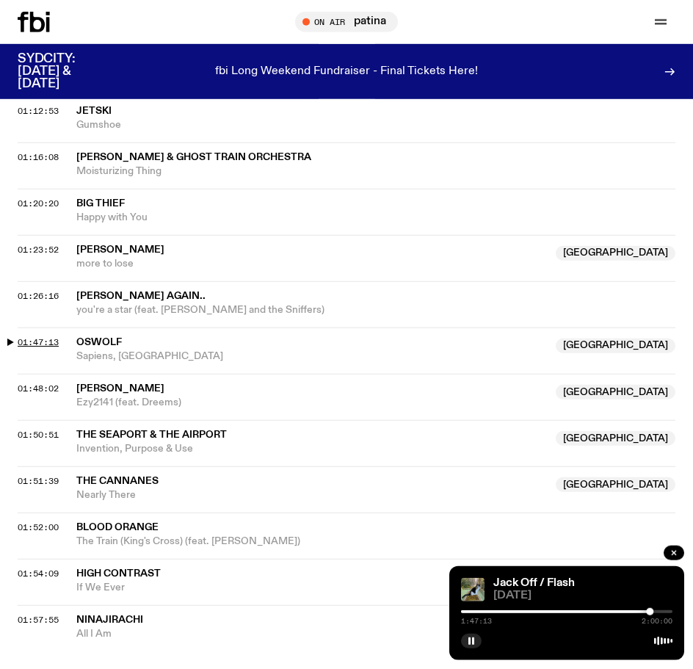
scroll to position [1424, 0]
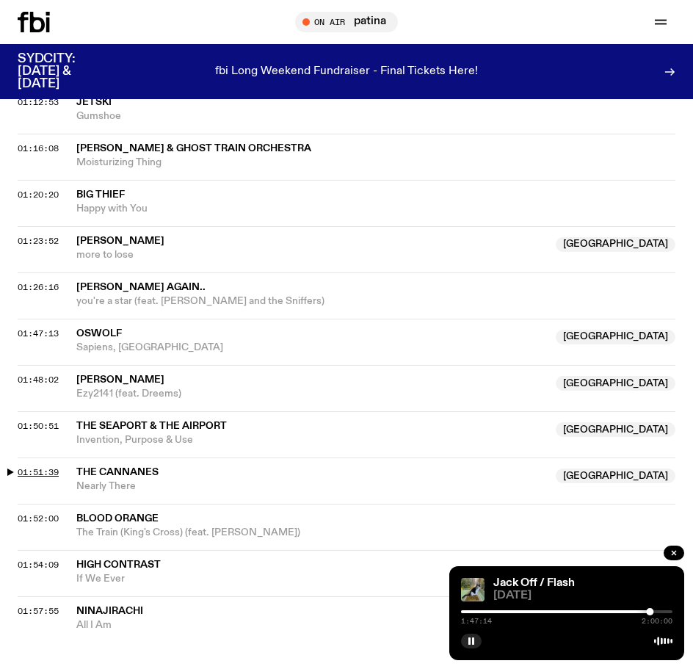
click at [47, 475] on span "01:51:39" at bounding box center [38, 472] width 41 height 12
click at [48, 565] on span "01:54:09" at bounding box center [38, 565] width 41 height 12
click at [58, 424] on span "01:50:51" at bounding box center [38, 426] width 41 height 12
click at [47, 330] on span "01:47:13" at bounding box center [38, 334] width 41 height 12
click at [655, 613] on div at bounding box center [567, 611] width 212 height 3
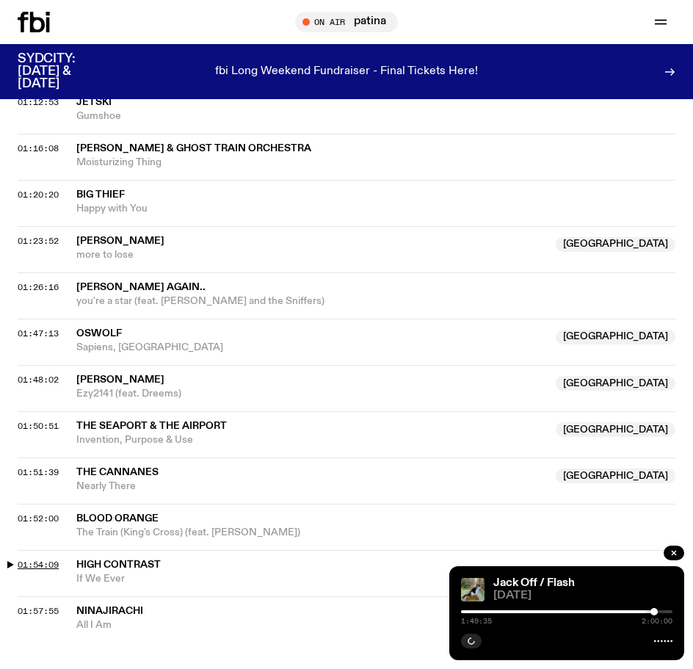
click at [43, 568] on span "01:54:09" at bounding box center [38, 565] width 41 height 12
click at [123, 517] on span "Blood Orange" at bounding box center [117, 519] width 82 height 10
click at [76, 514] on div "Copied" at bounding box center [375, 526] width 599 height 28
click at [40, 515] on span "01:52:00" at bounding box center [38, 519] width 41 height 12
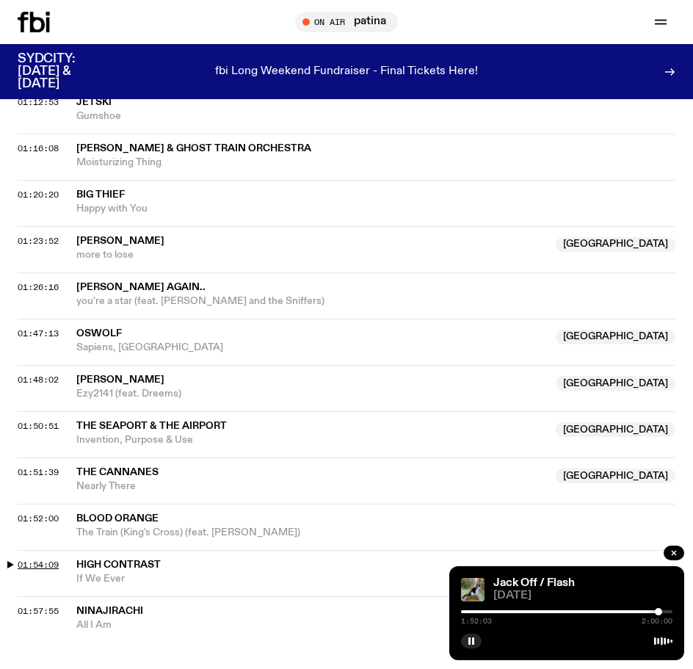
click at [22, 564] on span "01:54:09" at bounding box center [38, 565] width 41 height 12
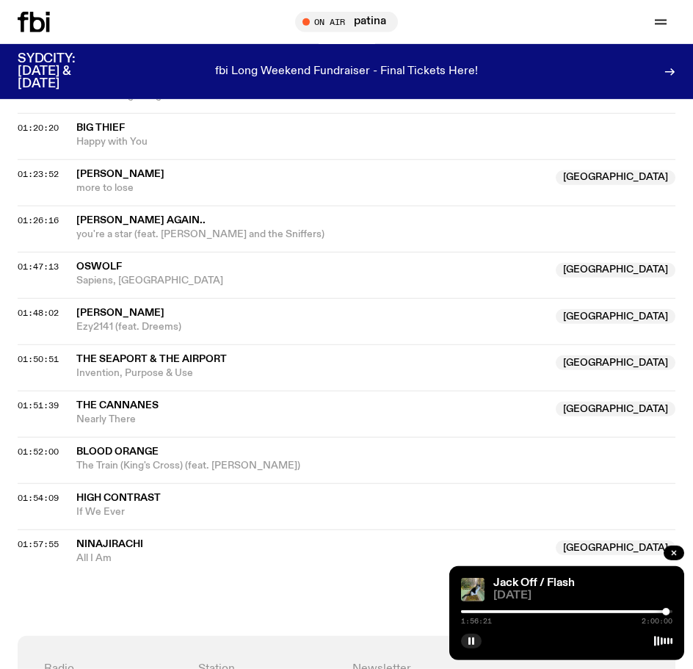
scroll to position [1499, 0]
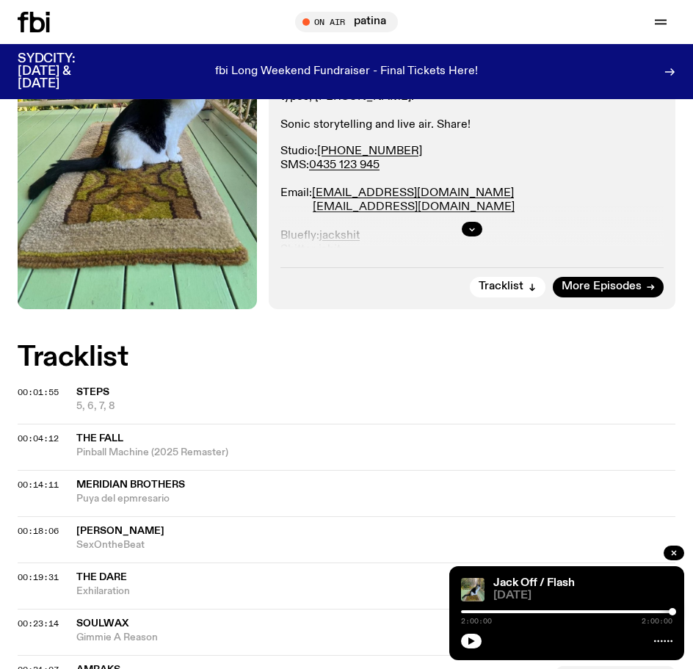
scroll to position [0, 0]
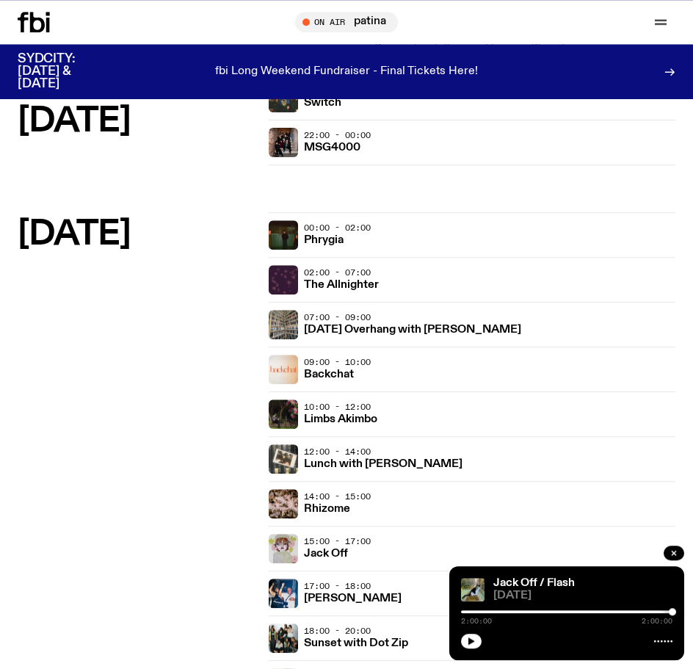
scroll to position [2323, 0]
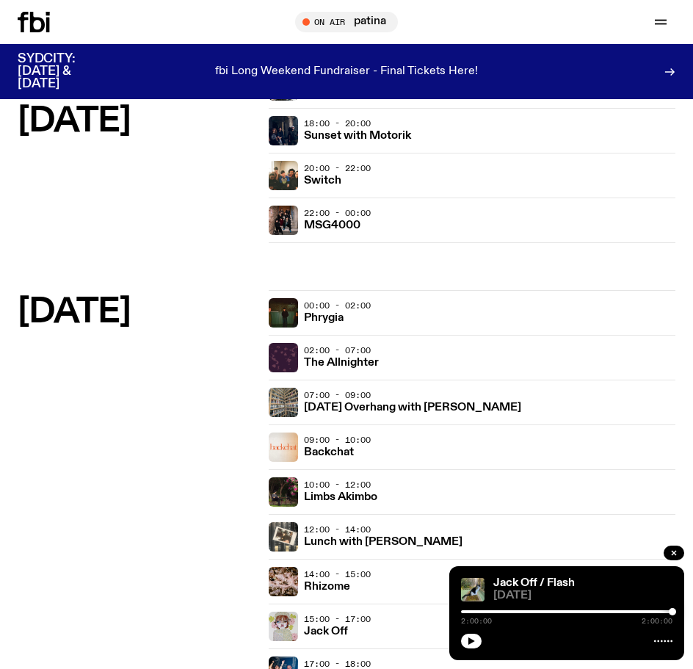
click at [112, 325] on h2 "[DATE]" at bounding box center [137, 312] width 239 height 33
click at [90, 307] on h2 "[DATE]" at bounding box center [137, 312] width 239 height 33
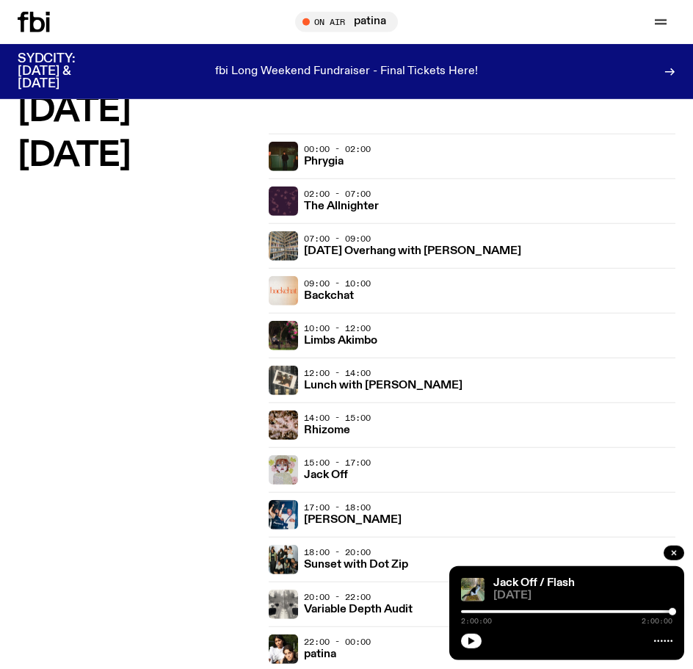
scroll to position [2473, 0]
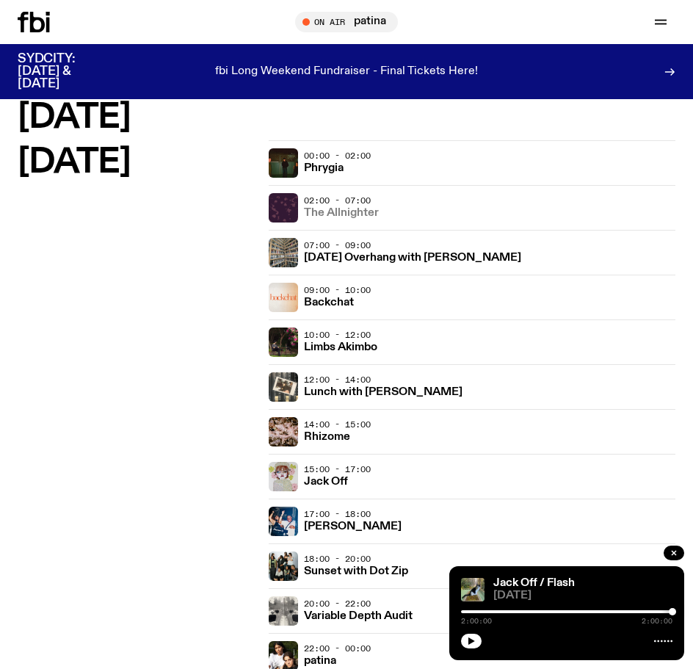
click at [331, 214] on h3 "The Allnighter" at bounding box center [341, 213] width 75 height 11
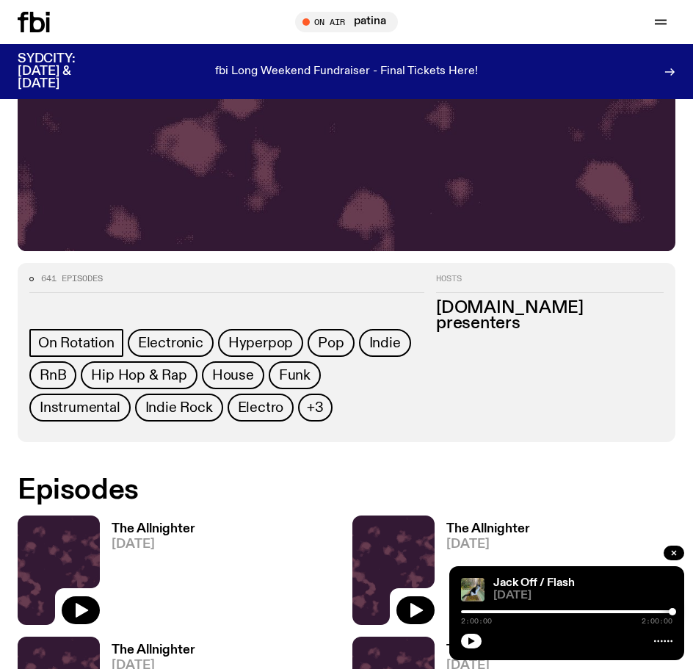
scroll to position [674, 0]
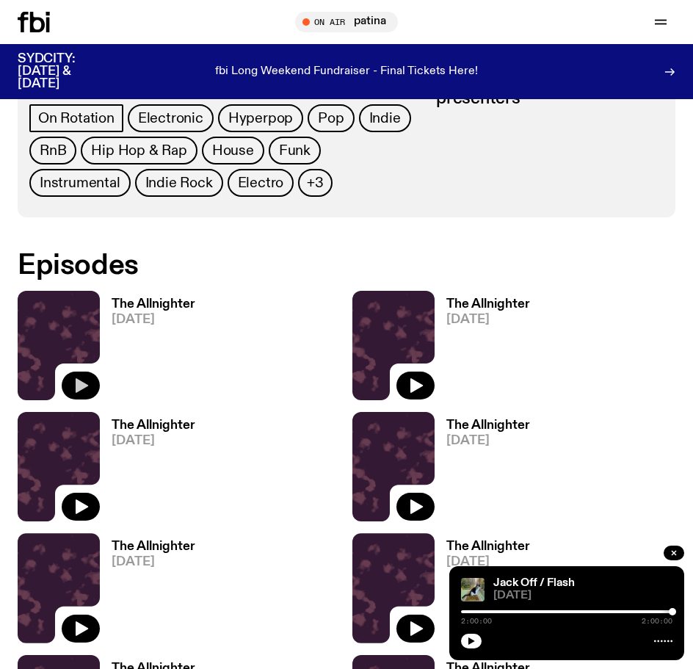
click at [91, 381] on button "button" at bounding box center [81, 386] width 38 height 28
click at [561, 608] on div "The Allnighter [DATE] 0:00:00 2:00:00" at bounding box center [567, 613] width 235 height 94
click at [569, 610] on div "0:00:00 5:00:00" at bounding box center [567, 617] width 212 height 18
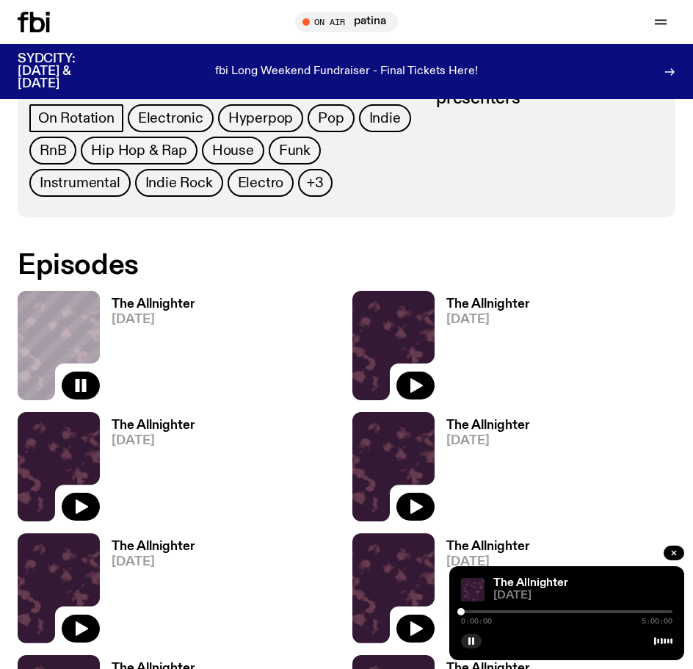
click at [574, 613] on div at bounding box center [567, 611] width 212 height 3
click at [637, 613] on div at bounding box center [567, 611] width 212 height 3
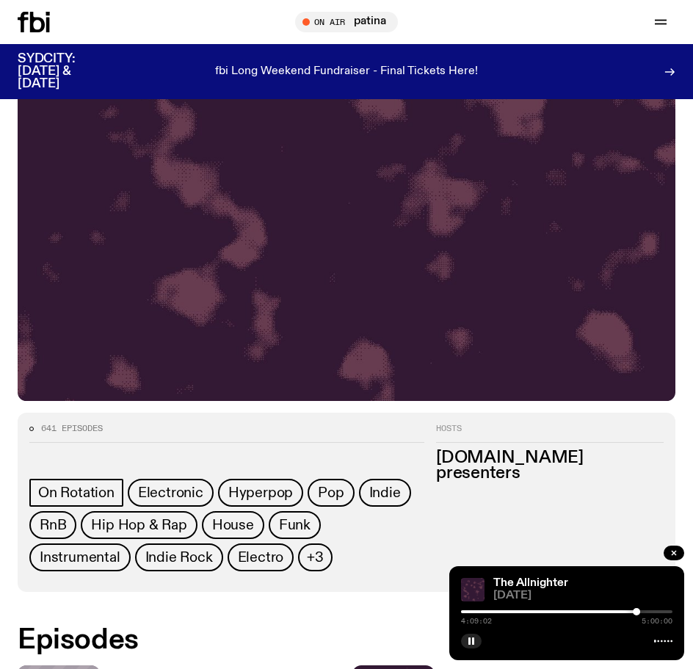
scroll to position [749, 0]
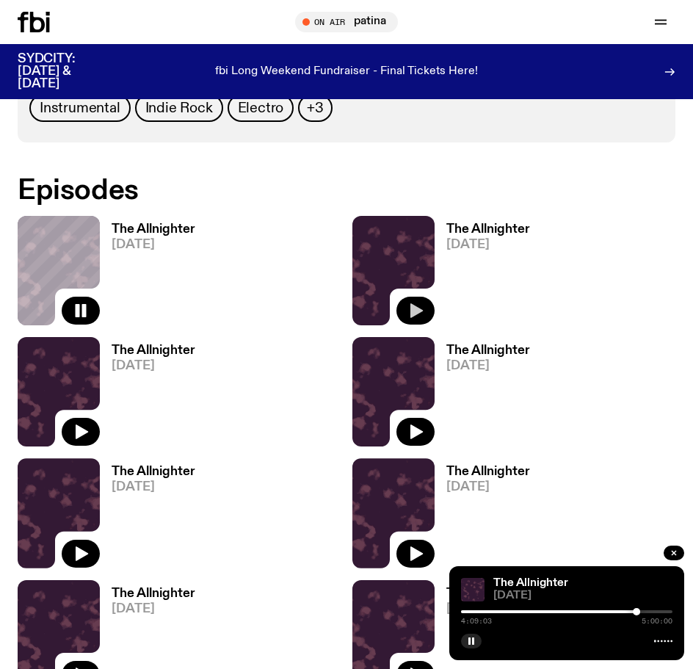
click at [419, 308] on icon "button" at bounding box center [416, 311] width 18 height 18
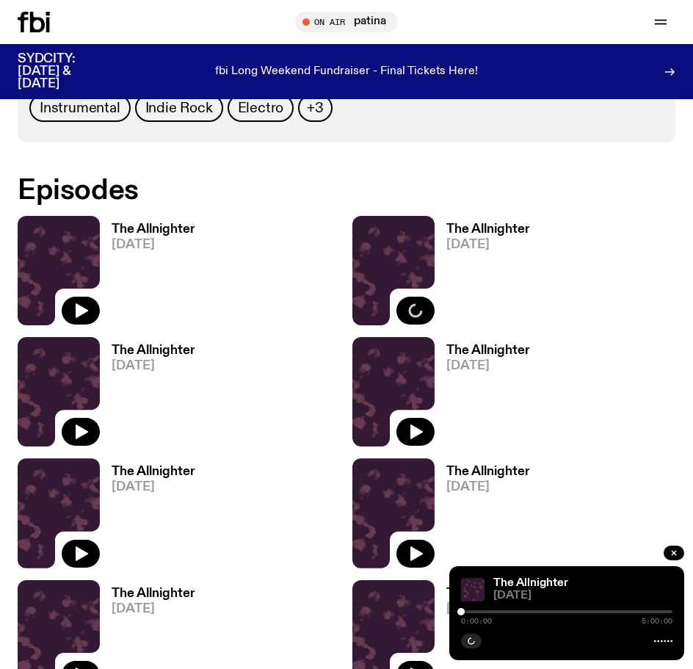
click at [602, 613] on div at bounding box center [567, 611] width 212 height 3
click at [590, 613] on div at bounding box center [567, 611] width 212 height 3
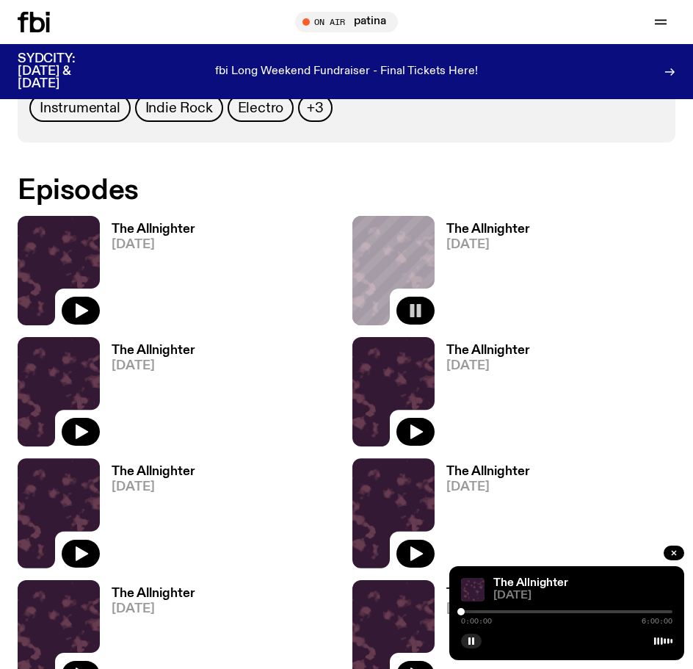
click at [591, 613] on div at bounding box center [567, 611] width 212 height 3
click at [605, 613] on div at bounding box center [567, 611] width 212 height 3
click at [614, 613] on div at bounding box center [567, 611] width 212 height 3
click at [638, 608] on div "4:20:01 6:00:00" at bounding box center [567, 617] width 212 height 18
click at [641, 611] on div at bounding box center [567, 611] width 212 height 3
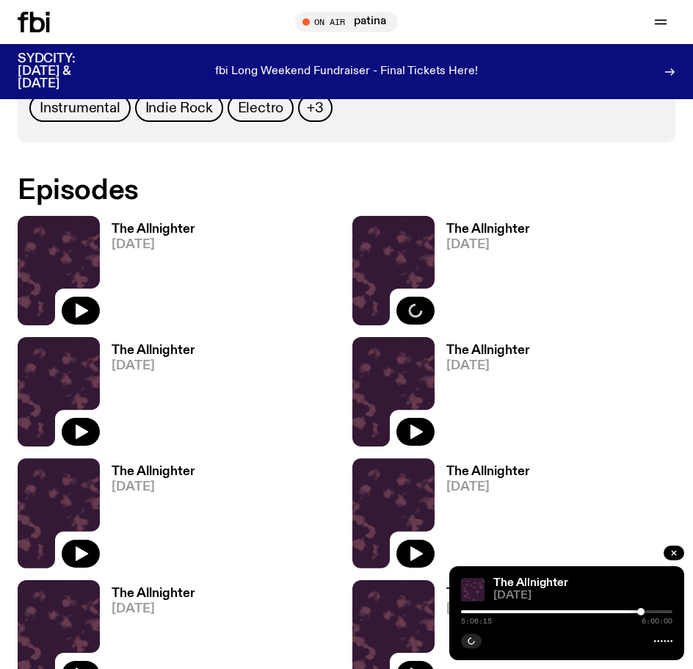
scroll to position [1049, 0]
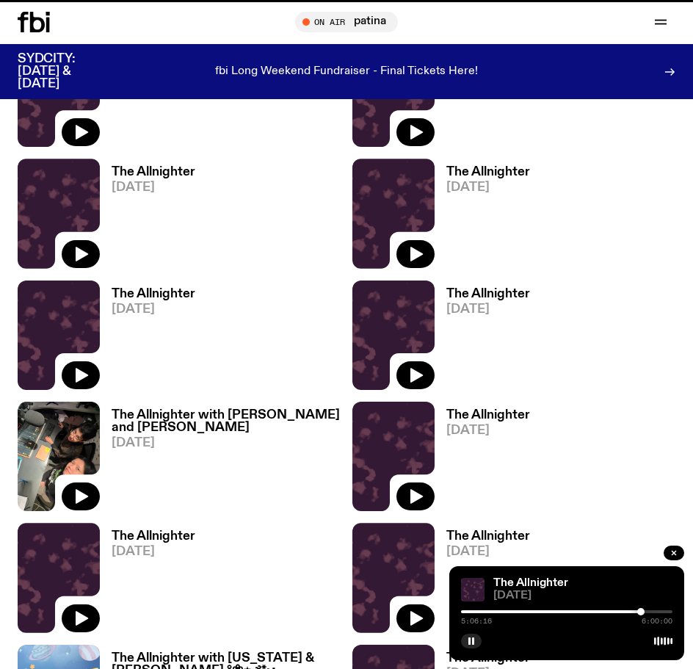
scroll to position [2473, 0]
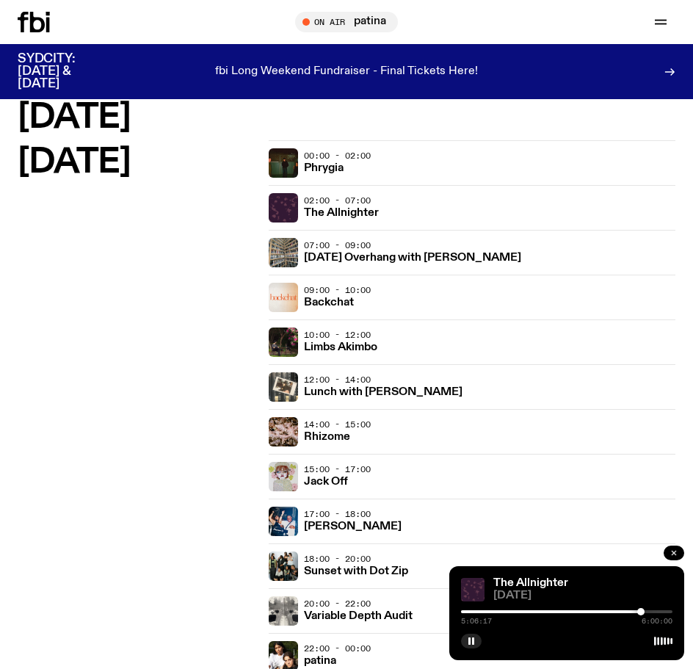
click at [670, 553] on button "button" at bounding box center [674, 553] width 21 height 15
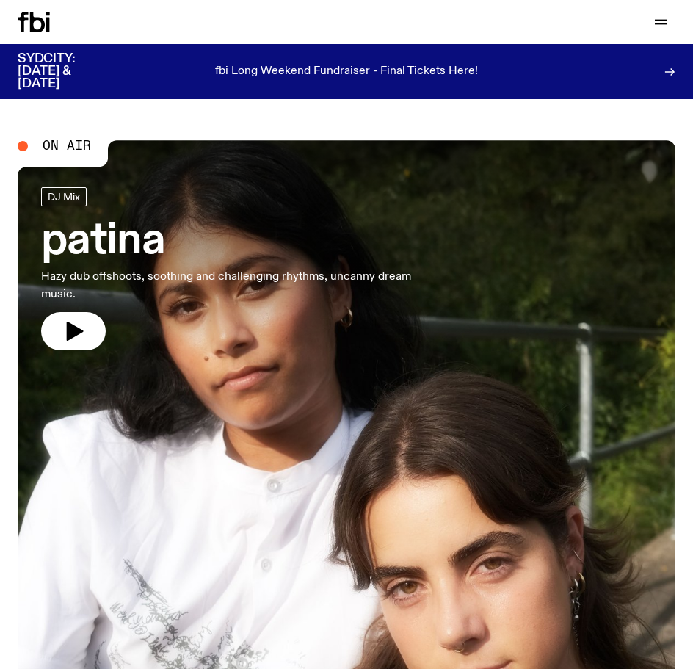
click at [649, 35] on div "Schedule Explore Read Volunteer Newsletter Support Us" at bounding box center [346, 22] width 693 height 44
click at [653, 32] on div at bounding box center [660, 22] width 29 height 21
click at [654, 37] on div "Schedule Explore Read Volunteer Newsletter Support Us" at bounding box center [346, 22] width 693 height 44
click at [660, 31] on button "button" at bounding box center [660, 22] width 29 height 21
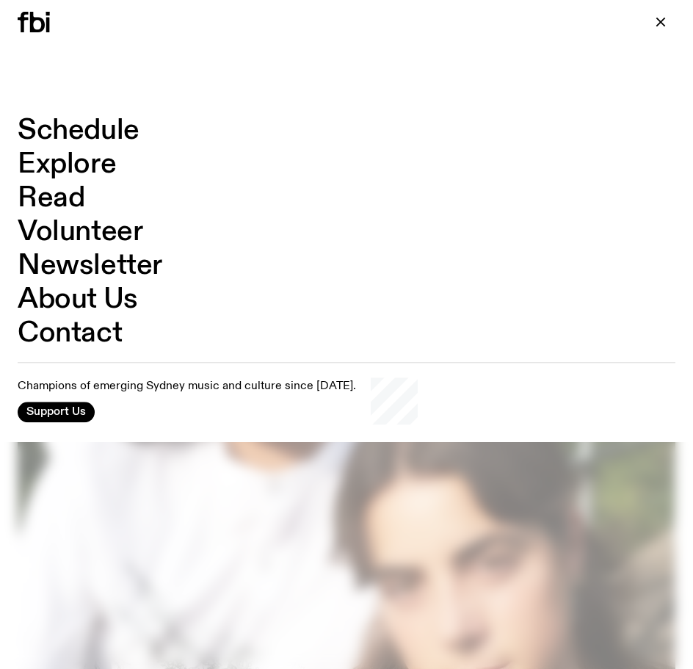
click at [84, 133] on link "Schedule" at bounding box center [79, 131] width 122 height 28
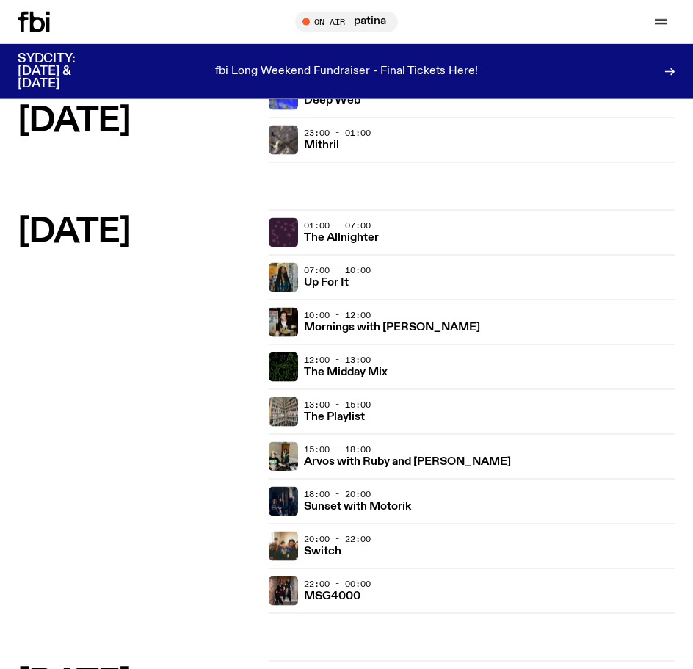
scroll to position [1948, 0]
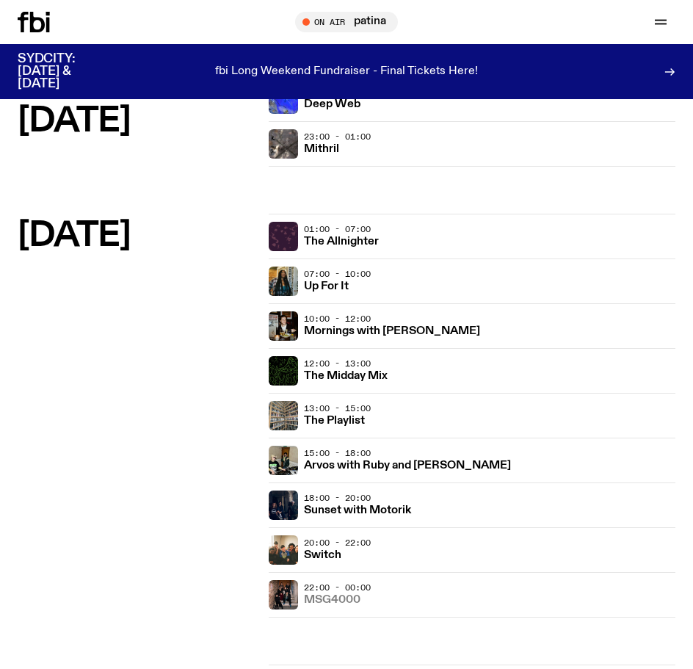
click at [324, 599] on h3 "MSG4000" at bounding box center [332, 600] width 57 height 11
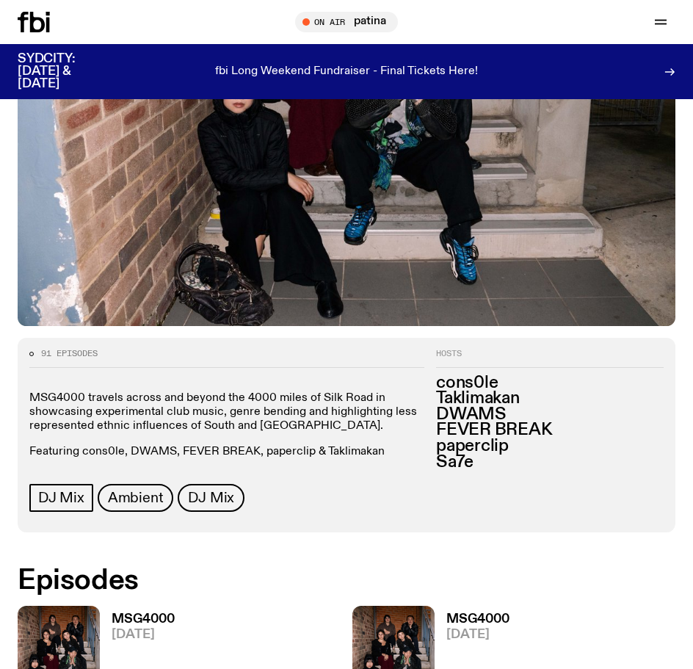
scroll to position [599, 0]
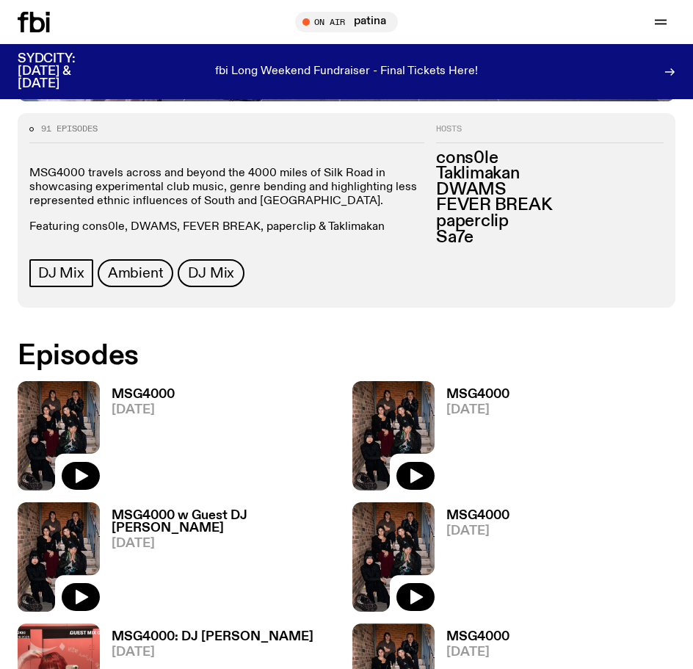
click at [472, 392] on h3 "MSG4000" at bounding box center [478, 395] width 63 height 12
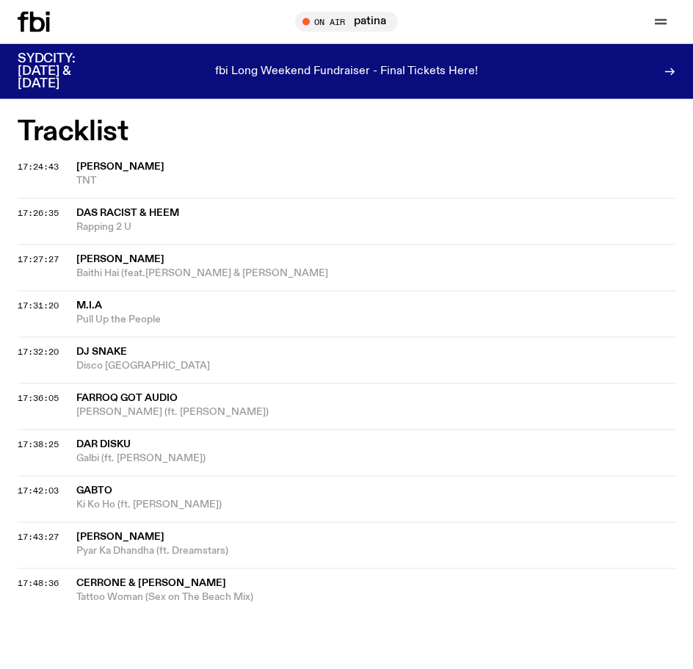
scroll to position [525, 0]
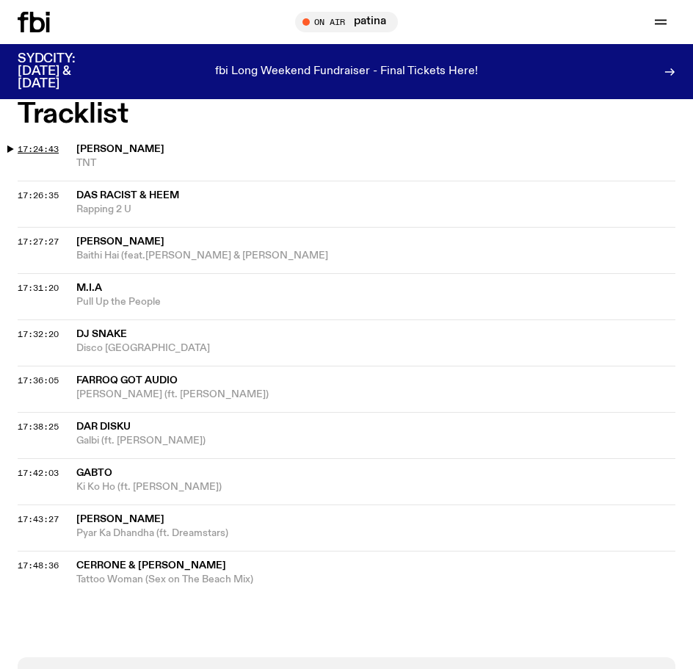
click at [35, 148] on span "17:24:43" at bounding box center [38, 149] width 41 height 12
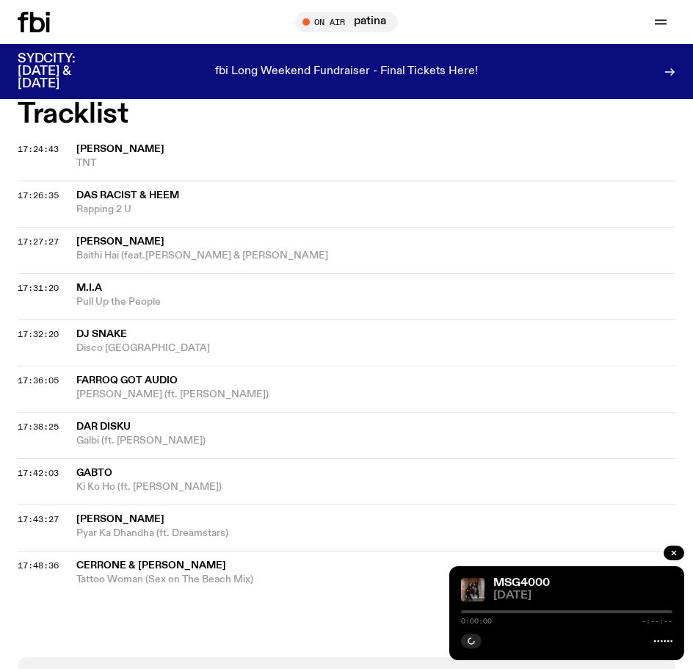
scroll to position [150, 0]
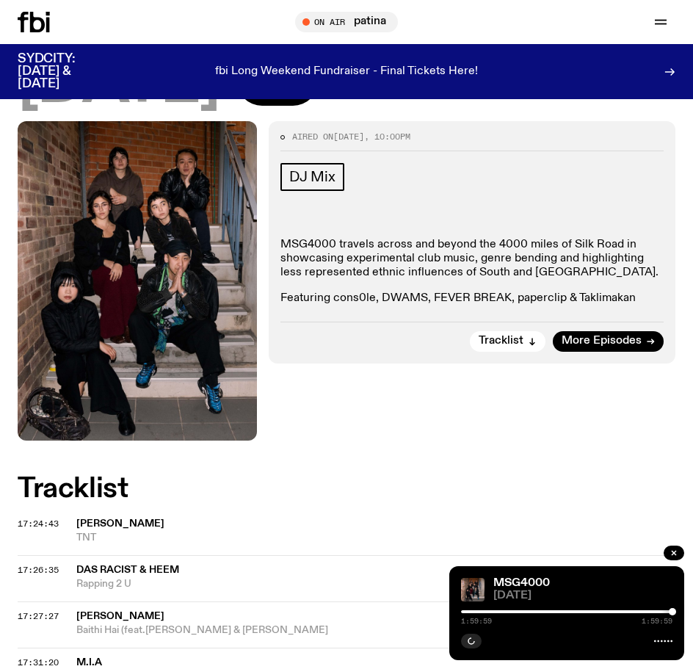
click at [511, 613] on div at bounding box center [567, 611] width 212 height 3
click at [490, 610] on div "0:28:19 1:59:59" at bounding box center [567, 617] width 212 height 18
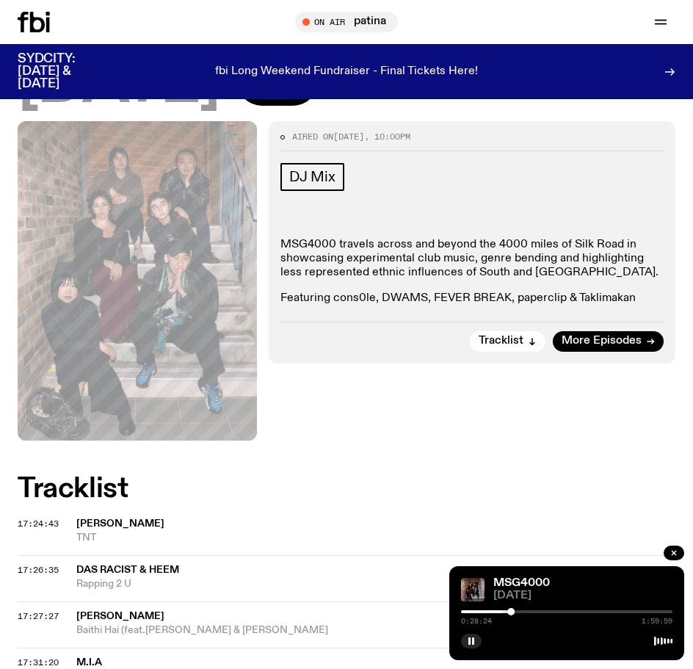
click at [572, 613] on div at bounding box center [567, 611] width 212 height 3
click at [556, 610] on div "0:28:24 1:59:59" at bounding box center [567, 617] width 212 height 18
click at [556, 612] on div at bounding box center [567, 611] width 212 height 3
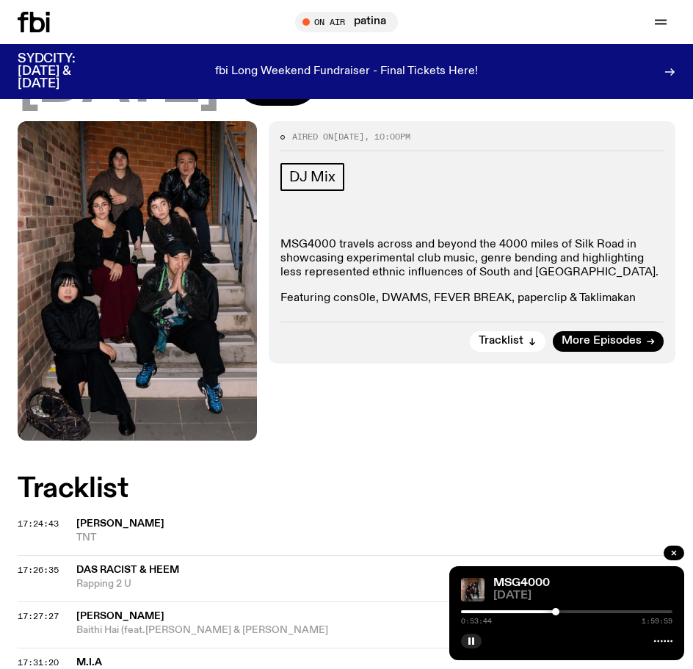
click at [562, 612] on div at bounding box center [567, 611] width 212 height 3
click at [561, 610] on div at bounding box center [560, 611] width 7 height 7
